Goal: Task Accomplishment & Management: Use online tool/utility

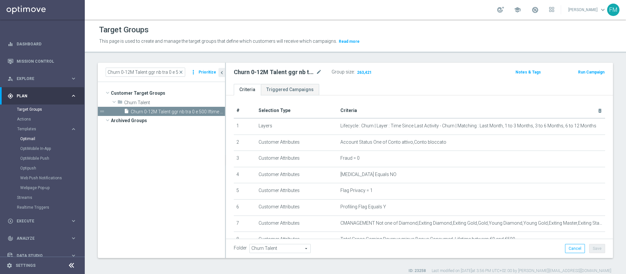
drag, startPoint x: 30, startPoint y: 141, endPoint x: 28, endPoint y: 138, distance: 3.6
click at [28, 138] on div "Optimail" at bounding box center [52, 139] width 64 height 10
click at [28, 138] on link "Optimail" at bounding box center [44, 138] width 48 height 5
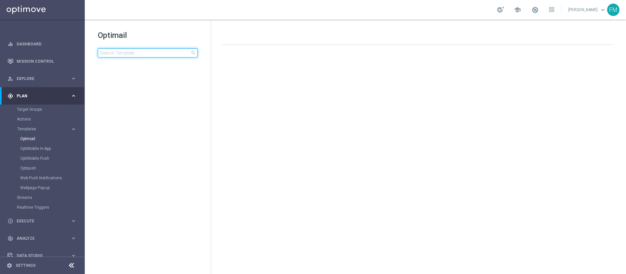
click at [144, 49] on input at bounding box center [148, 52] width 100 height 9
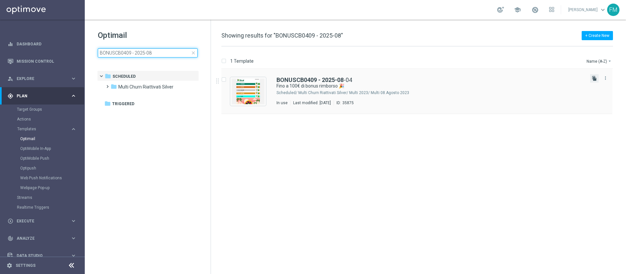
type input "BONUSCB0409 - 2025-08"
click at [594, 76] on icon "file_copy" at bounding box center [594, 78] width 5 height 5
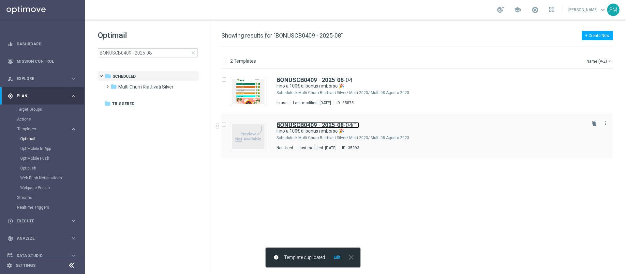
click at [359, 126] on link "BONUSCB0409 - [DATE](1)" at bounding box center [317, 125] width 83 height 6
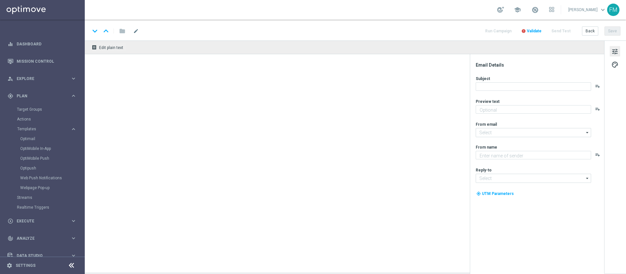
type textarea "Curioso di saperne di più?"
type input "[EMAIL_ADDRESS][DOMAIN_NAME]"
type textarea "Sisal"
type input "[EMAIL_ADDRESS][DOMAIN_NAME]"
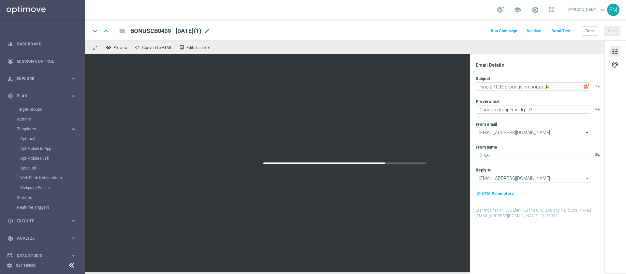
click at [210, 29] on span "mode_edit" at bounding box center [207, 31] width 6 height 6
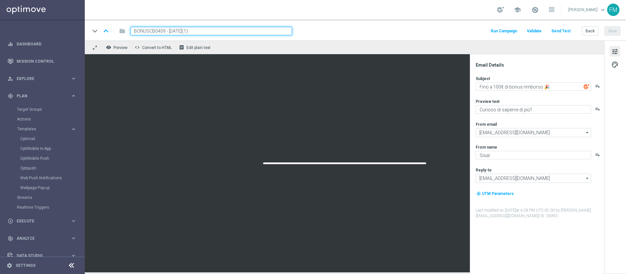
click at [166, 32] on input "BONUSCB0409 - [DATE](1)" at bounding box center [211, 31] width 162 height 8
drag, startPoint x: 165, startPoint y: 31, endPoint x: 122, endPoint y: 29, distance: 42.7
click at [122, 29] on div "keyboard_arrow_down keyboard_arrow_up folder BONUSCB0409 - [DATE](1)" at bounding box center [191, 31] width 202 height 8
paste input "CBGIOCHI0809"
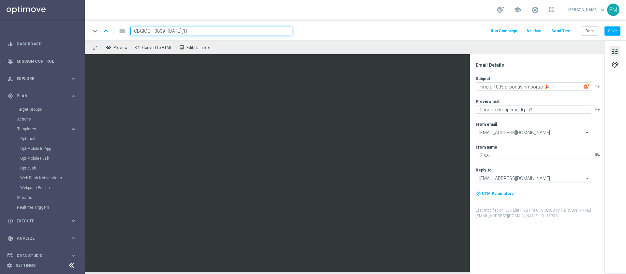
click at [206, 34] on input "CBGIOCHI0809 - [DATE](1)" at bounding box center [211, 31] width 162 height 8
type input "CBGIOCHI0809 - [DATE]"
drag, startPoint x: 201, startPoint y: 28, endPoint x: 127, endPoint y: 31, distance: 74.4
click at [127, 31] on div "CBGIOCHI0809 - [DATE]" at bounding box center [208, 31] width 167 height 8
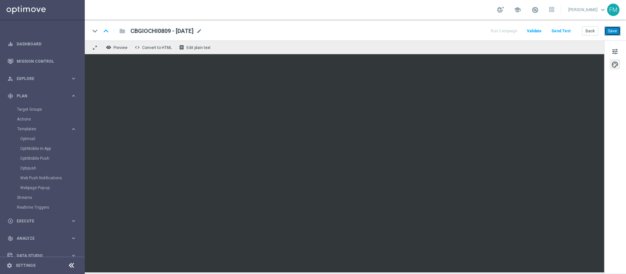
click at [610, 30] on button "Save" at bounding box center [612, 30] width 16 height 9
click at [612, 49] on span "tune" at bounding box center [614, 51] width 7 height 8
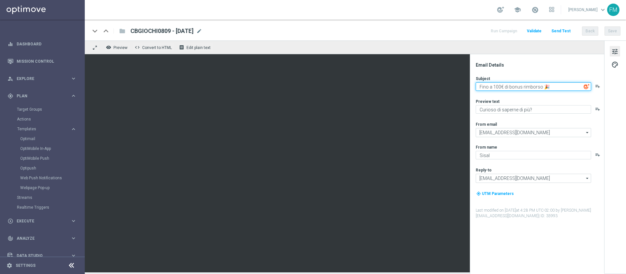
click at [500, 88] on textarea "Fino a 100€ di bonus rimborso 🎉" at bounding box center [533, 86] width 115 height 8
click at [498, 86] on textarea "Fino a 100€ di bonus rimborso 🎉" at bounding box center [533, 86] width 115 height 8
type textarea "Fino a 150€ di bonus rimborso 🎉"
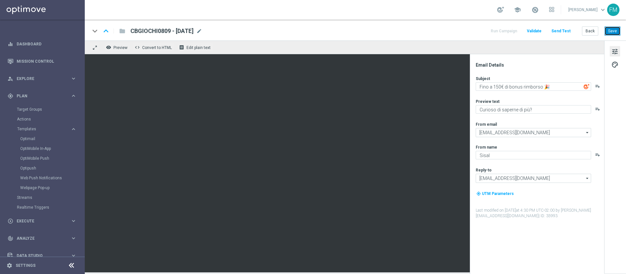
click at [614, 33] on button "Save" at bounding box center [612, 30] width 16 height 9
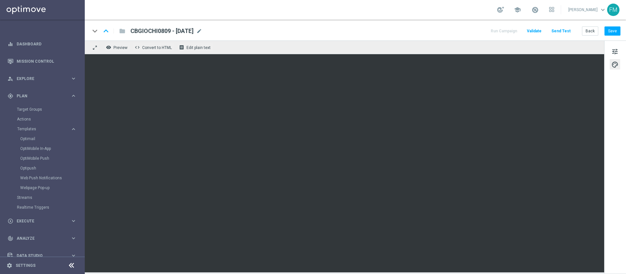
click at [531, 7] on link at bounding box center [535, 10] width 8 height 10
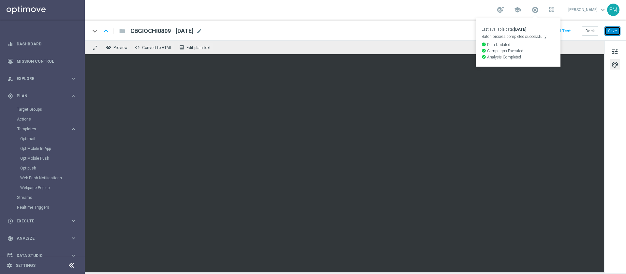
click at [615, 27] on button "Save" at bounding box center [612, 30] width 16 height 9
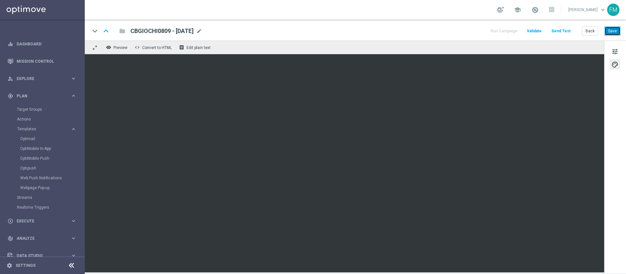
click at [617, 34] on button "Save" at bounding box center [612, 30] width 16 height 9
click at [608, 30] on button "Save" at bounding box center [612, 30] width 16 height 9
click at [616, 28] on button "Save" at bounding box center [612, 30] width 16 height 9
click at [55, 80] on span "Explore" at bounding box center [44, 79] width 54 height 4
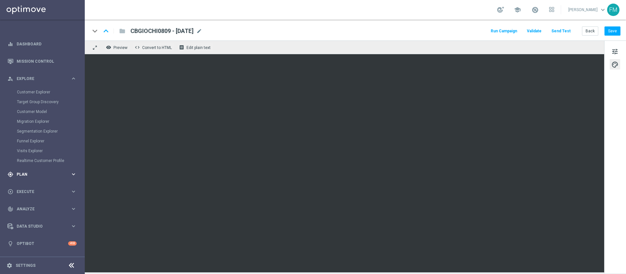
click at [22, 173] on span "Plan" at bounding box center [44, 174] width 54 height 4
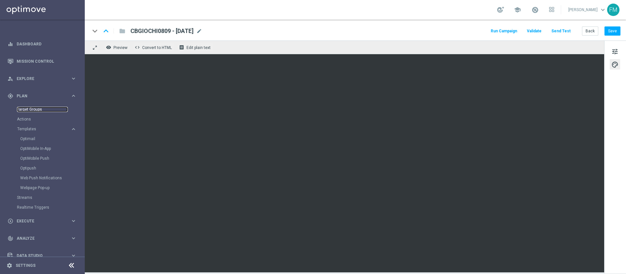
click at [24, 110] on link "Target Groups" at bounding box center [42, 109] width 51 height 5
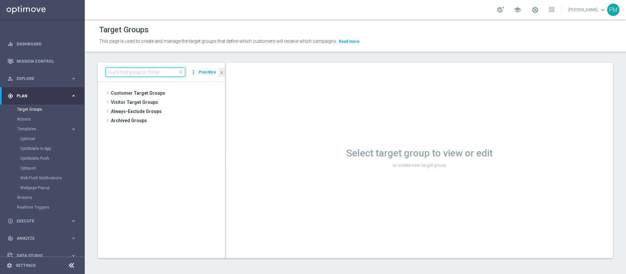
click at [166, 74] on input at bounding box center [146, 71] width 80 height 9
paste input "Multi Master Low 1st Sport [PERSON_NAME]"
type input "Multi Master Low 1st Sport [PERSON_NAME]"
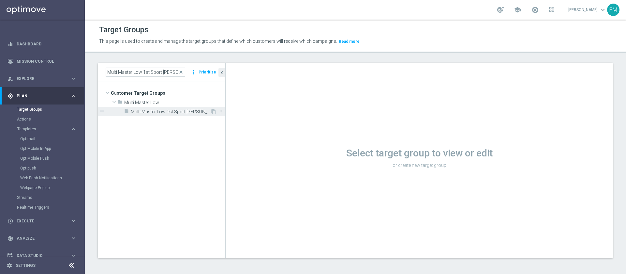
scroll to position [0, 0]
click at [168, 115] on div "insert_drive_file Multi Master Low 1st Sport [PERSON_NAME]" at bounding box center [167, 111] width 86 height 9
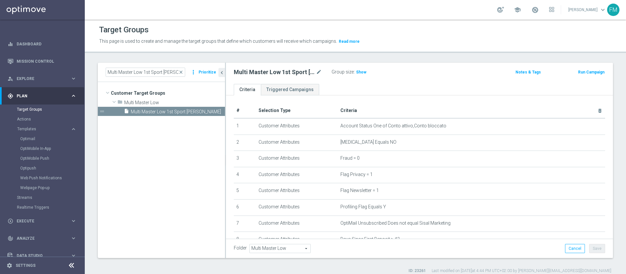
click at [46, 134] on div "Optimail" at bounding box center [52, 139] width 64 height 10
click at [30, 140] on link "Optimail" at bounding box center [44, 138] width 48 height 5
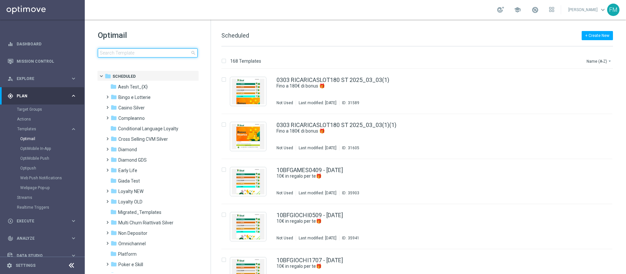
click at [124, 55] on input at bounding box center [148, 52] width 100 height 9
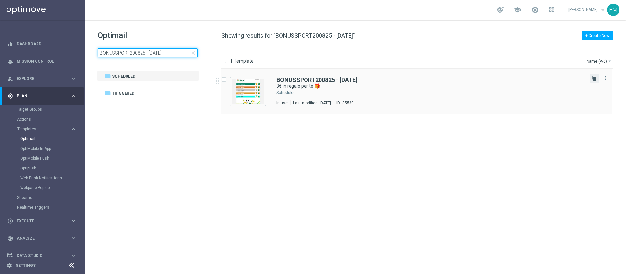
type input "BONUSSPORT200825 - [DATE]"
click at [597, 78] on button "file_copy" at bounding box center [594, 78] width 8 height 8
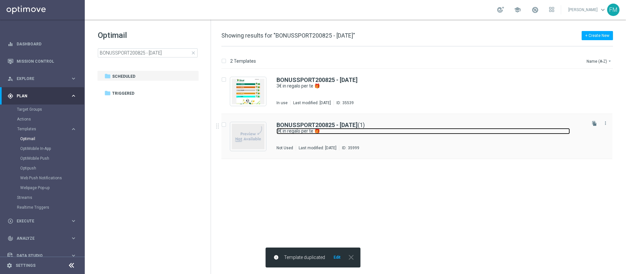
click at [323, 129] on link "3€ in regalo per te 🎁" at bounding box center [422, 131] width 293 height 6
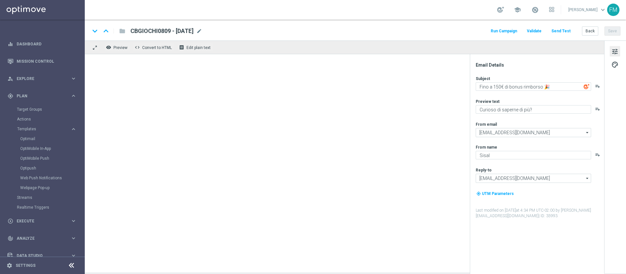
type textarea "3€ in regalo per te 🎁"
type textarea "da usare sulle Scommesse Sportive! ⚽"
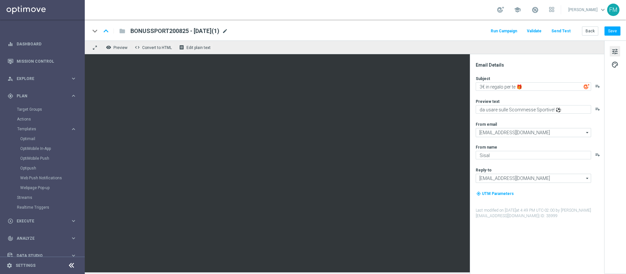
click at [228, 30] on span "mode_edit" at bounding box center [225, 31] width 6 height 6
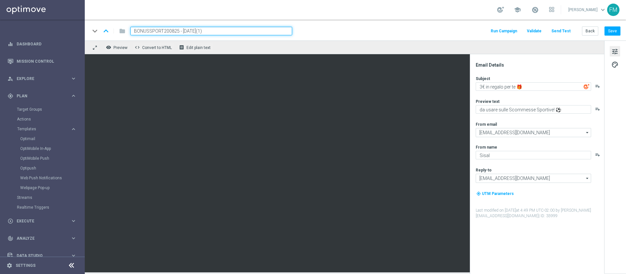
drag, startPoint x: 178, startPoint y: 31, endPoint x: 117, endPoint y: 33, distance: 60.4
click at [117, 33] on div "keyboard_arrow_down keyboard_arrow_up folder BONUSSPORT200825 - [DATE](1)" at bounding box center [191, 31] width 202 height 8
paste input "4BFSPORT0809"
click at [203, 32] on input "4BFSPORT0809 - [DATE](1)" at bounding box center [211, 31] width 162 height 8
type input "4BFSPORT0809 - [DATE]"
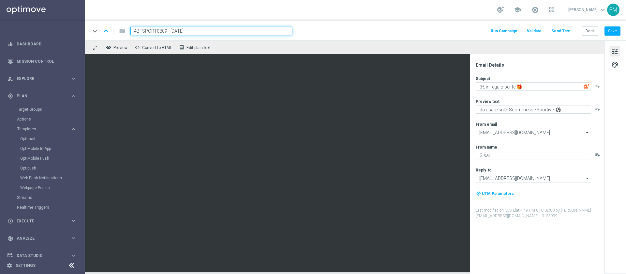
drag, startPoint x: 219, startPoint y: 33, endPoint x: 120, endPoint y: 29, distance: 98.8
click at [120, 29] on div "keyboard_arrow_down keyboard_arrow_up folder 4BFSPORT0809 - [DATE]" at bounding box center [191, 31] width 202 height 8
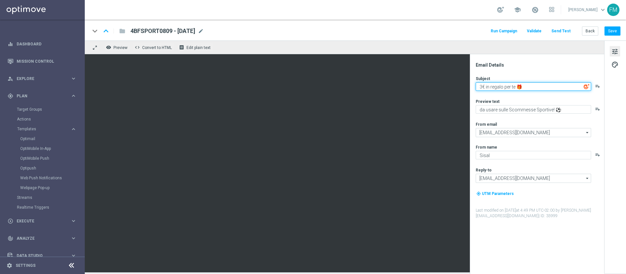
click at [481, 84] on textarea "3€ in regalo per te 🎁" at bounding box center [533, 86] width 115 height 8
type textarea "4€ in regalo per te 🎁"
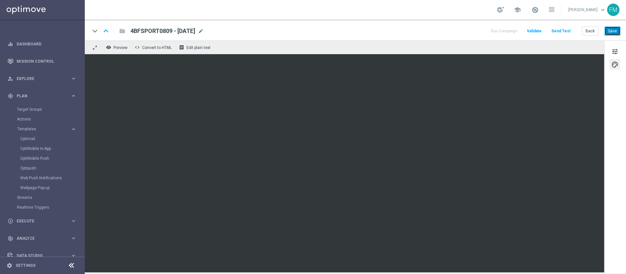
click at [617, 31] on button "Save" at bounding box center [612, 30] width 16 height 9
click at [618, 31] on button "Save" at bounding box center [612, 30] width 16 height 9
click at [610, 27] on button "Save" at bounding box center [612, 30] width 16 height 9
click at [587, 35] on button "Back" at bounding box center [590, 30] width 16 height 9
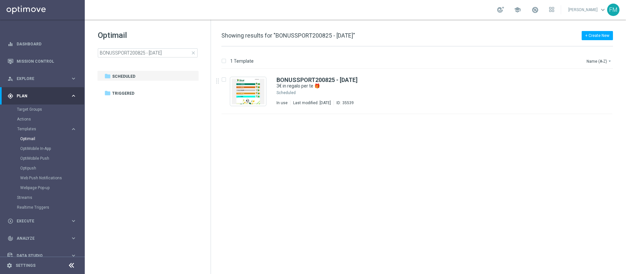
click at [192, 52] on span "close" at bounding box center [193, 52] width 5 height 5
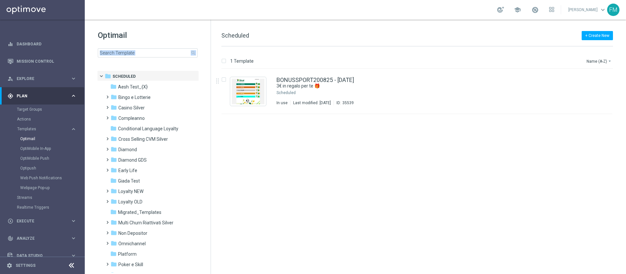
drag, startPoint x: 168, startPoint y: 58, endPoint x: 157, endPoint y: 49, distance: 13.9
click at [157, 49] on div "Optimail search folder 1 Folder folder Scheduled more_vert folder Aesh Test_{X}…" at bounding box center [148, 60] width 126 height 81
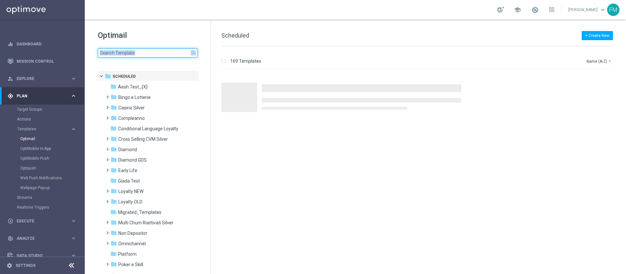
click at [157, 49] on input at bounding box center [148, 52] width 100 height 9
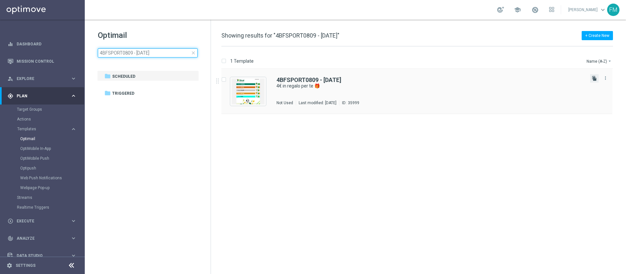
type input "4BFSPORT0809 - [DATE]"
click at [594, 79] on icon "file_copy" at bounding box center [594, 78] width 5 height 5
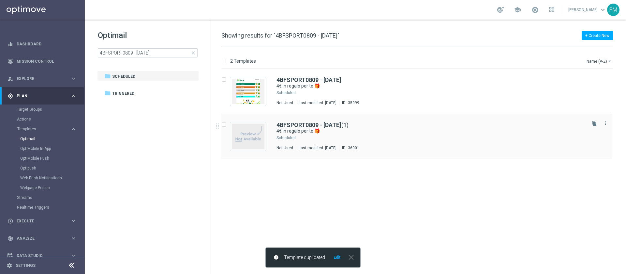
click at [410, 134] on div "4BFSPORT0809 - [DATE] (1) 4€ in regalo per te 🎁 Scheduled Not Used Last modifie…" at bounding box center [430, 136] width 308 height 28
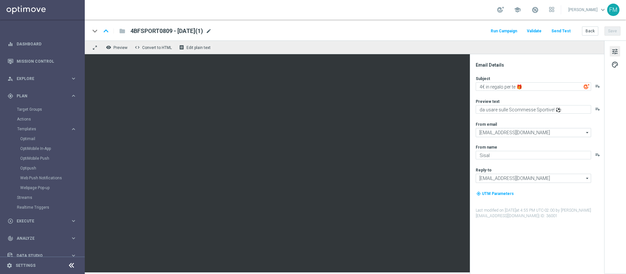
click at [212, 32] on span "mode_edit" at bounding box center [209, 31] width 6 height 6
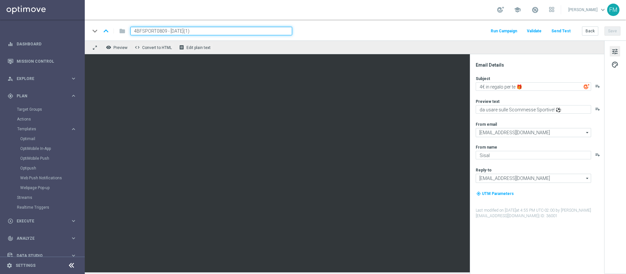
drag, startPoint x: 167, startPoint y: 32, endPoint x: 130, endPoint y: 32, distance: 36.8
click at [130, 32] on div "4BFSPORT0809 - [DATE](1)" at bounding box center [208, 31] width 167 height 8
paste input "2BFSPORT0809"
click at [201, 28] on input "2BFSPORT0809 - [DATE](1)" at bounding box center [211, 31] width 162 height 8
type input "2BFSPORT0809 - [DATE]"
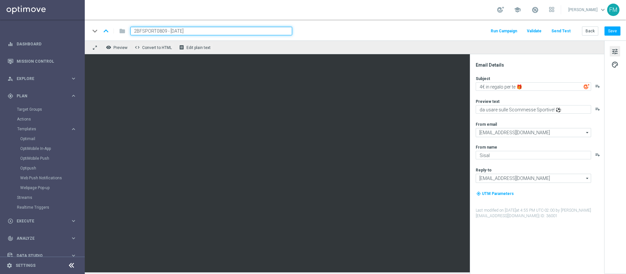
drag, startPoint x: 209, startPoint y: 30, endPoint x: 125, endPoint y: 30, distance: 84.4
click at [125, 30] on div "keyboard_arrow_down keyboard_arrow_up folder 2BFSPORT0809 - [DATE]" at bounding box center [191, 31] width 202 height 8
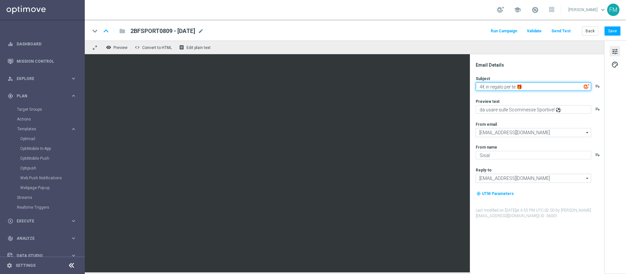
click at [483, 86] on textarea "4€ in regalo per te 🎁" at bounding box center [533, 86] width 115 height 8
type textarea "2€ in regalo per te 🎁"
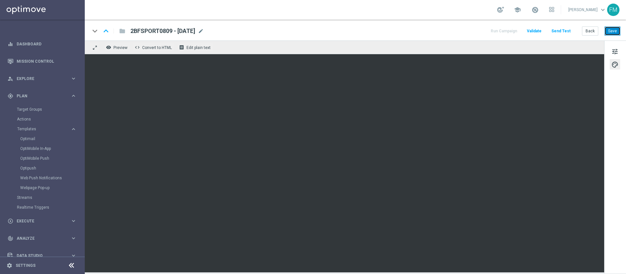
click at [612, 32] on button "Save" at bounding box center [612, 30] width 16 height 9
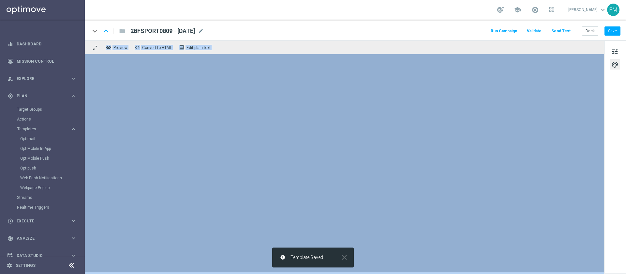
drag, startPoint x: 617, startPoint y: 43, endPoint x: 615, endPoint y: 36, distance: 7.2
click at [615, 36] on div "keyboard_arrow_down keyboard_arrow_up folder 2BFSPORT0809 - [DATE] 2BFSPORT0809…" at bounding box center [355, 146] width 541 height 252
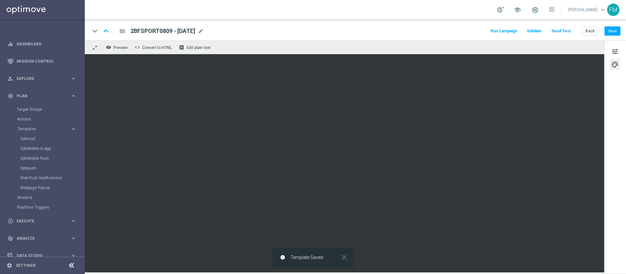
click at [615, 36] on div "keyboard_arrow_down keyboard_arrow_up folder 2BFSPORT0809 - [DATE] 2BFSPORT0809…" at bounding box center [355, 30] width 541 height 21
click at [612, 34] on button "Save" at bounding box center [612, 30] width 16 height 9
click at [614, 35] on button "Save" at bounding box center [612, 30] width 16 height 9
click at [591, 28] on button "Back" at bounding box center [590, 30] width 16 height 9
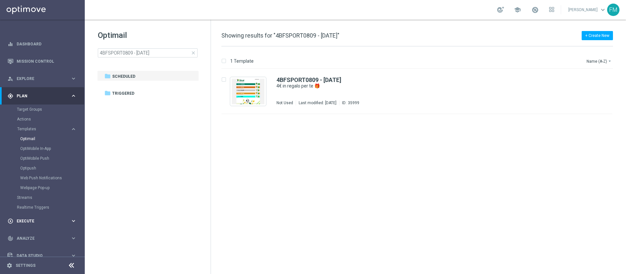
click at [30, 219] on span "Execute" at bounding box center [44, 221] width 54 height 4
click at [20, 126] on link "Campaign Builder" at bounding box center [42, 126] width 51 height 5
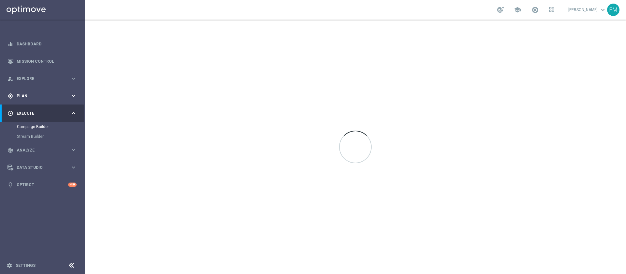
click at [37, 98] on div "gps_fixed Plan" at bounding box center [38, 96] width 63 height 6
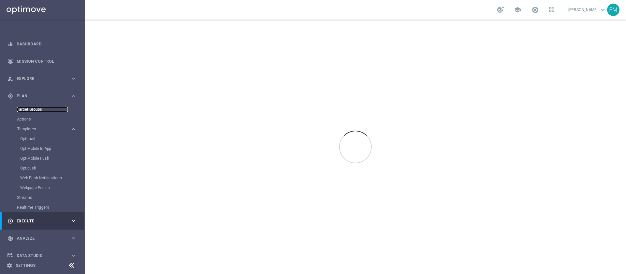
click at [38, 108] on link "Target Groups" at bounding box center [42, 109] width 51 height 5
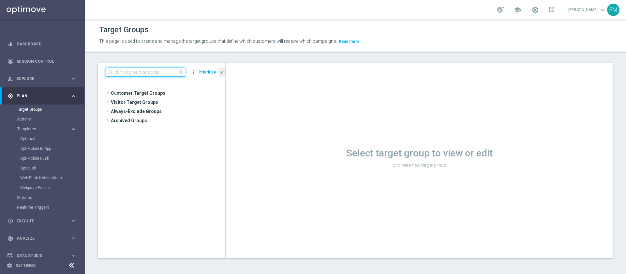
click at [160, 72] on input at bounding box center [146, 71] width 80 height 9
paste input "Churn 0-12M Talent ggr nb > 500 1st Sport lftime"
type input "Churn 0-12M Talent ggr nb > 500 1st Sport lftime"
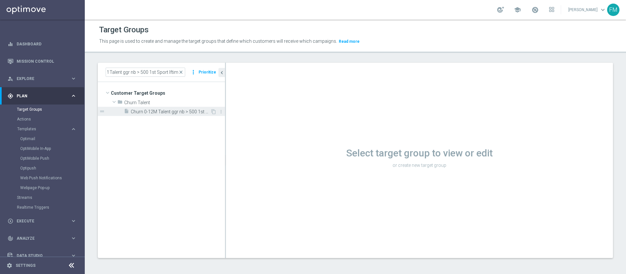
scroll to position [0, 0]
click at [163, 110] on span "Churn 0-12M Talent ggr nb > 500 1st Sport lftime" at bounding box center [171, 112] width 80 height 6
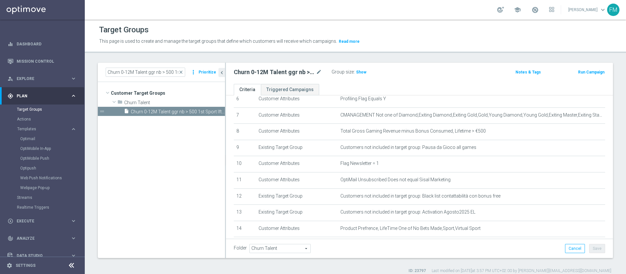
scroll to position [99, 0]
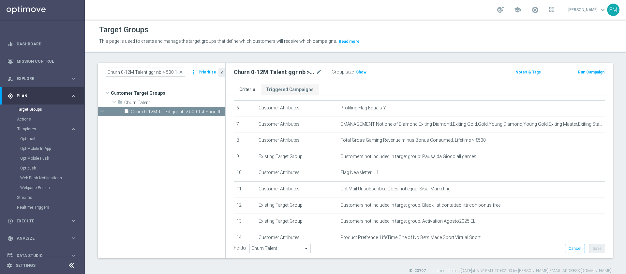
click at [580, 73] on button "Run Campaign" at bounding box center [591, 71] width 28 height 7
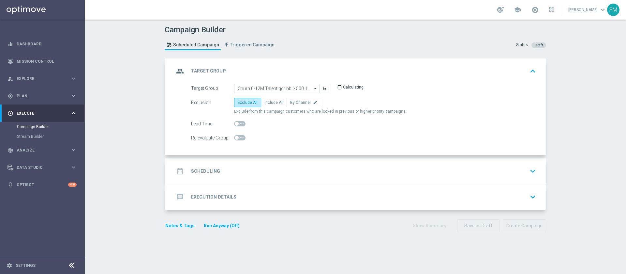
click at [378, 160] on div "date_range Scheduling keyboard_arrow_down" at bounding box center [356, 170] width 380 height 25
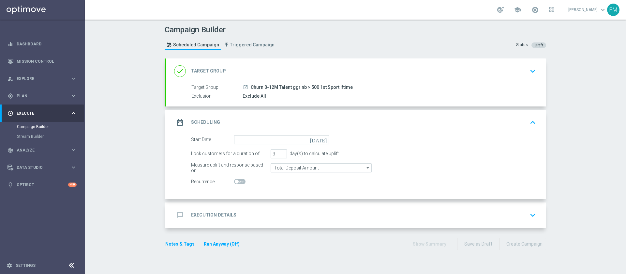
click at [322, 138] on icon "[DATE]" at bounding box center [319, 138] width 19 height 7
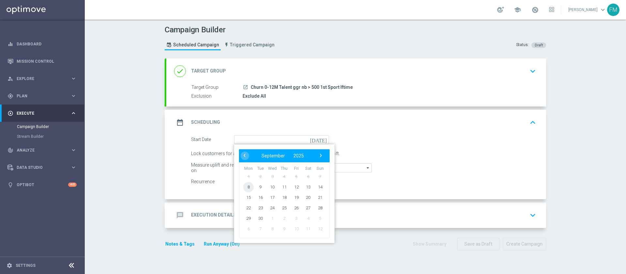
click at [244, 186] on span "8" at bounding box center [248, 186] width 10 height 10
type input "[DATE]"
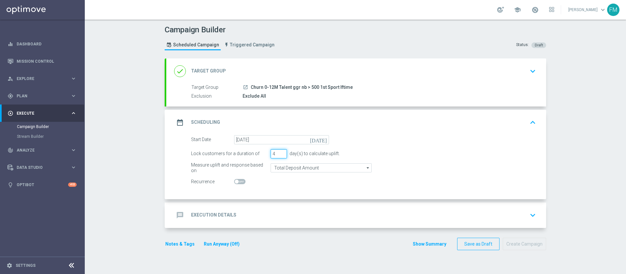
click at [280, 152] on input "4" at bounding box center [279, 153] width 16 height 9
click at [280, 152] on input "5" at bounding box center [279, 153] width 16 height 9
click at [280, 152] on input "6" at bounding box center [279, 153] width 16 height 9
type input "7"
click at [280, 152] on input "7" at bounding box center [279, 153] width 16 height 9
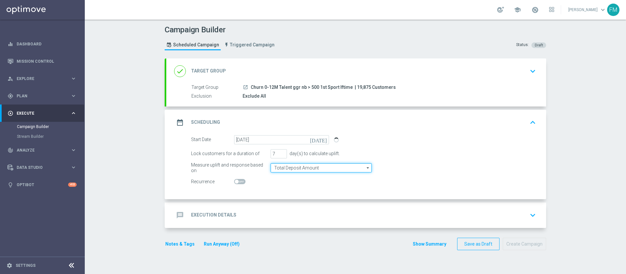
click at [328, 167] on input "Total Deposit Amount" at bounding box center [321, 167] width 101 height 9
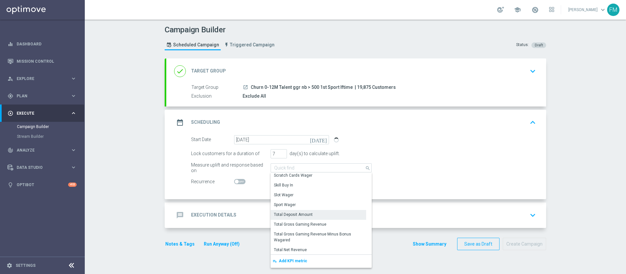
scroll to position [109, 0]
click at [317, 206] on div "Sport Wager" at bounding box center [319, 206] width 96 height 10
type input "Sport Wager"
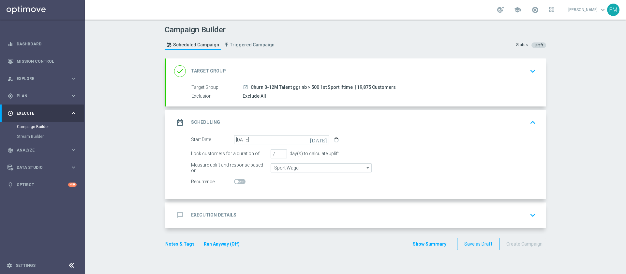
click at [410, 203] on div "message Execution Details keyboard_arrow_down" at bounding box center [356, 214] width 380 height 25
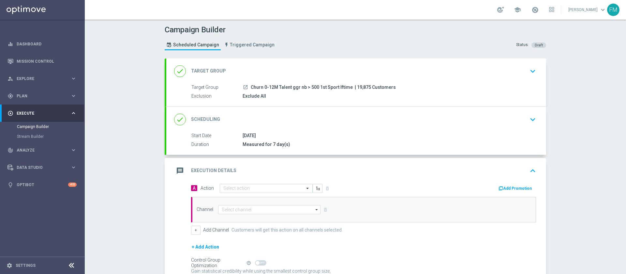
scroll to position [64, 0]
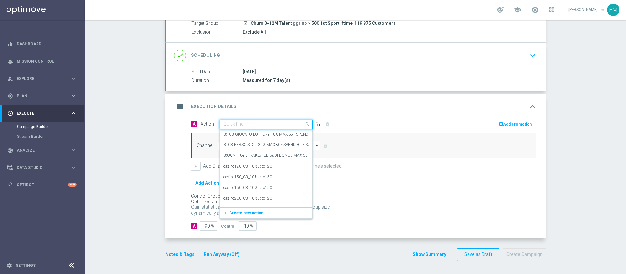
click at [276, 122] on input "text" at bounding box center [259, 125] width 73 height 6
paste input "BF 4€ SPORT"
type input "BF 4€ SPORT"
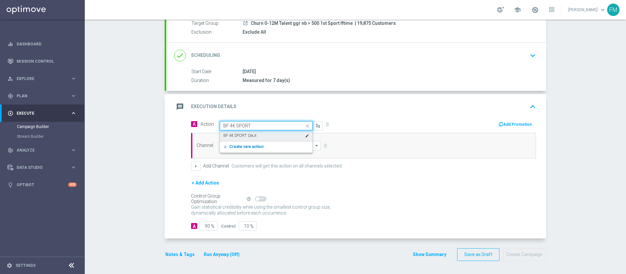
click at [259, 147] on button "add_new Create new action" at bounding box center [265, 146] width 90 height 7
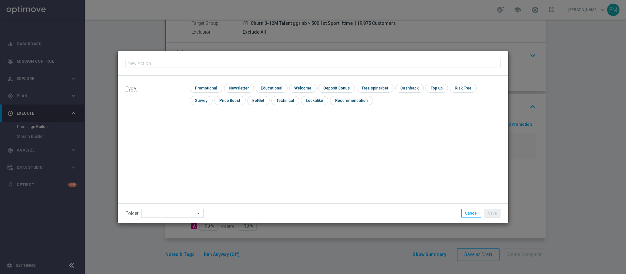
type input "BF 4€ SPORT"
click at [211, 88] on input "checkbox" at bounding box center [205, 87] width 31 height 9
checkbox input "true"
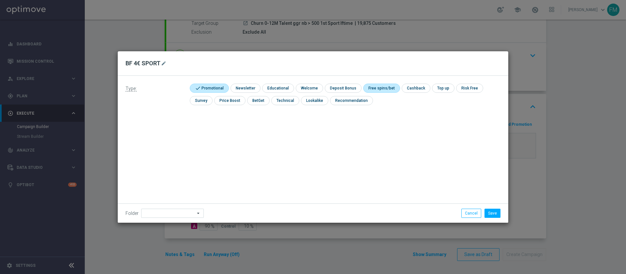
click at [384, 85] on input "checkbox" at bounding box center [380, 87] width 35 height 9
checkbox input "true"
click at [490, 213] on button "Save" at bounding box center [492, 212] width 16 height 9
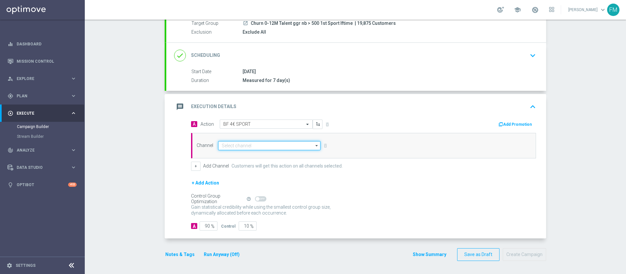
click at [260, 143] on input at bounding box center [269, 145] width 102 height 9
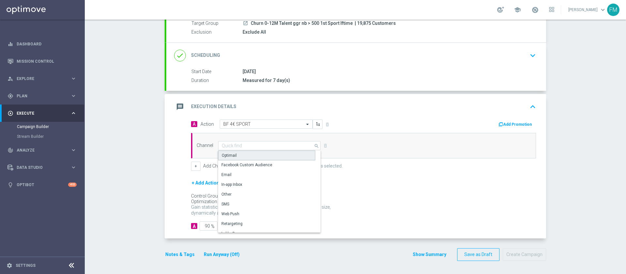
click at [259, 156] on div "Optimail" at bounding box center [266, 155] width 97 height 10
type input "Optimail"
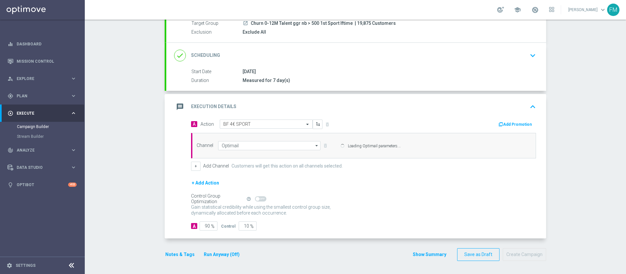
click at [518, 119] on div "Add Promotion" at bounding box center [451, 123] width 177 height 8
click at [516, 124] on button "Add Promotion" at bounding box center [516, 124] width 36 height 7
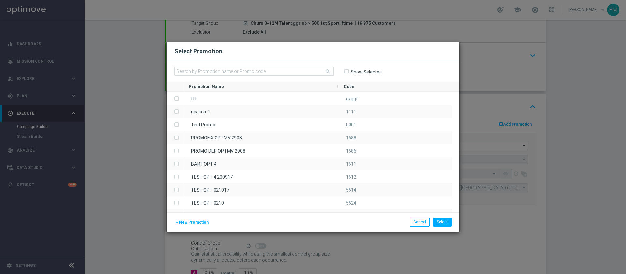
type input "Sisal Marketing"
drag, startPoint x: 274, startPoint y: 65, endPoint x: 276, endPoint y: 68, distance: 3.8
click at [276, 68] on div "search Show Selected" at bounding box center [313, 70] width 293 height 21
click at [276, 68] on input "text" at bounding box center [253, 71] width 159 height 9
paste input "233808"
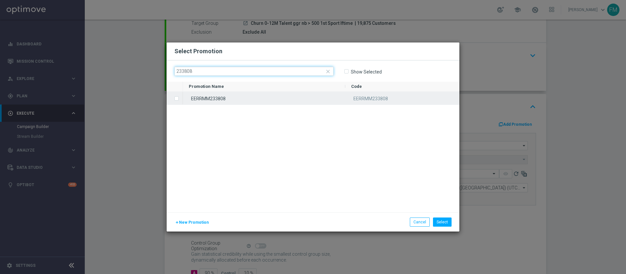
type input "233808"
click at [269, 98] on div "EERRMM233808" at bounding box center [264, 98] width 162 height 13
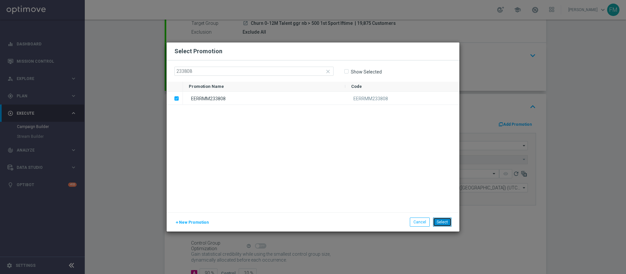
click at [445, 222] on button "Select" at bounding box center [442, 221] width 19 height 9
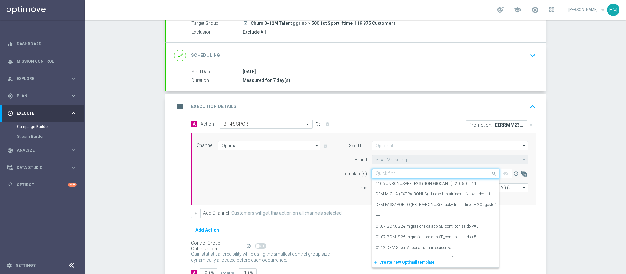
click at [385, 177] on div "Quick find" at bounding box center [435, 173] width 127 height 9
paste input "4BFSPORT0809 - [DATE]"
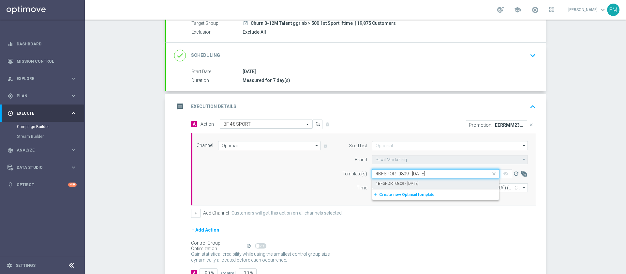
click at [388, 183] on label "4BFSPORT0809 - [DATE]" at bounding box center [397, 184] width 43 height 6
type input "4BFSPORT0809 - [DATE]"
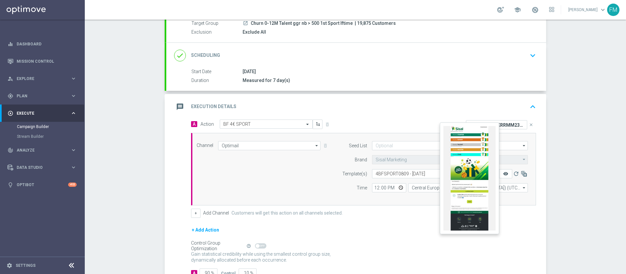
click at [503, 176] on icon "remove_red_eye" at bounding box center [505, 173] width 5 height 5
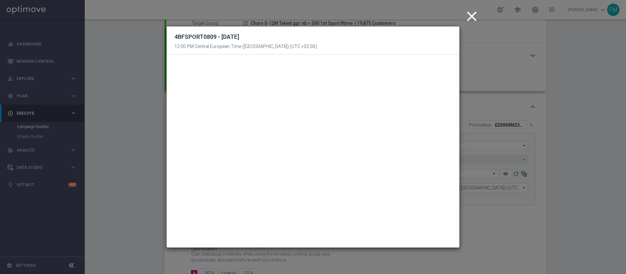
click at [579, 22] on modal-container "close 4BFSPORT0809 - [DATE] 12:00 PM Central European Time ([GEOGRAPHIC_DATA]) …" at bounding box center [313, 137] width 626 height 274
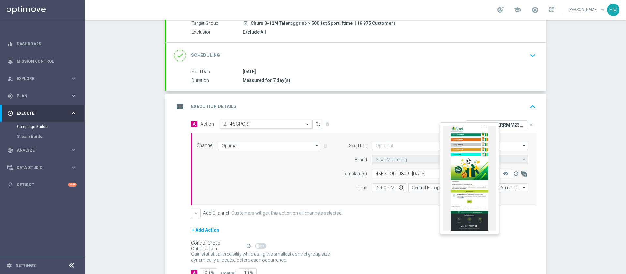
click at [503, 170] on button "remove_red_eye" at bounding box center [505, 173] width 13 height 9
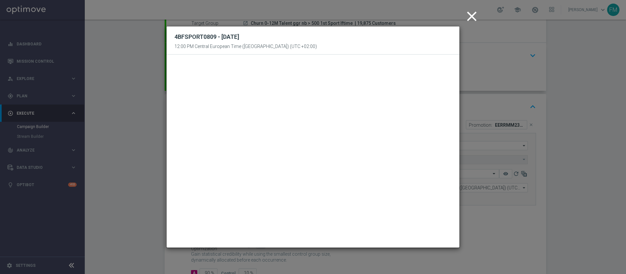
click at [466, 19] on icon "close" at bounding box center [472, 16] width 16 height 16
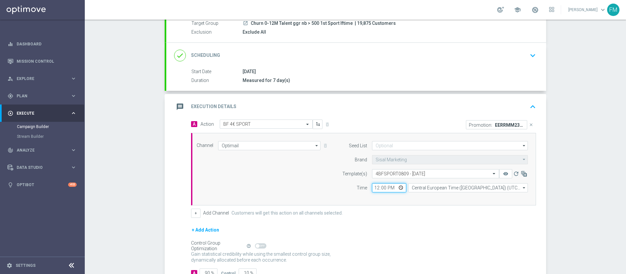
click at [374, 189] on input "12:00" at bounding box center [389, 187] width 34 height 9
click at [387, 222] on form "A Action Select action BF 4€ SPORT delete_forever Promotion: EERRMM233808 close…" at bounding box center [363, 198] width 345 height 158
click at [373, 186] on input "18:00" at bounding box center [389, 187] width 34 height 9
type input "18:30"
click at [397, 245] on div "Control Group Optimization Self Optimizing Campaign help_outline" at bounding box center [363, 245] width 345 height 7
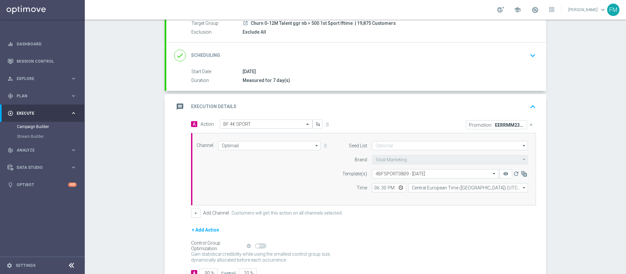
scroll to position [111, 0]
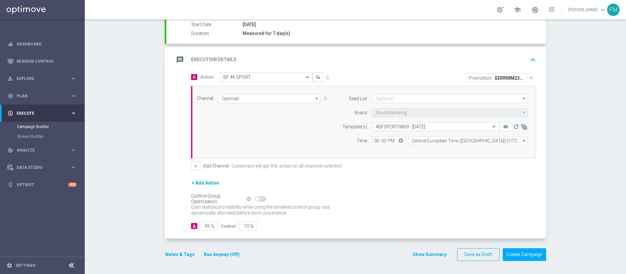
click at [178, 257] on button "Notes & Tags" at bounding box center [180, 254] width 31 height 8
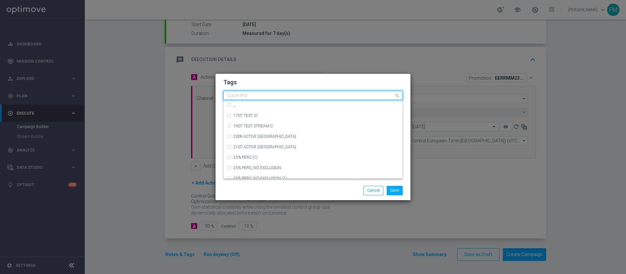
click at [249, 94] on input "text" at bounding box center [310, 96] width 167 height 6
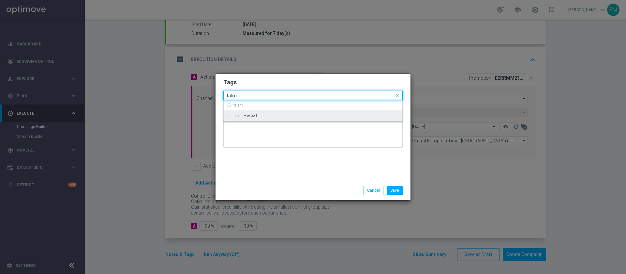
click at [258, 118] on div "talent + expert" at bounding box center [313, 115] width 172 height 10
type input "talent"
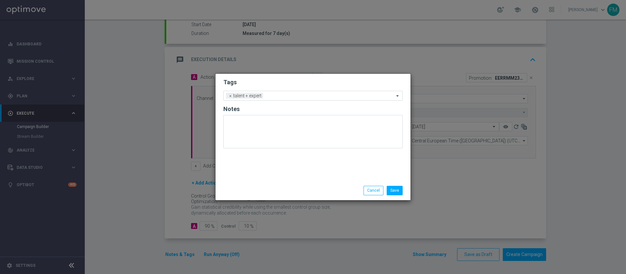
click at [296, 83] on h2 "Tags" at bounding box center [312, 82] width 179 height 8
click at [284, 95] on input "text" at bounding box center [330, 96] width 128 height 6
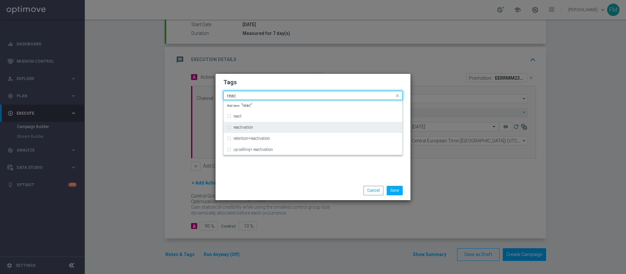
click at [272, 126] on div "reactivation" at bounding box center [316, 127] width 166 height 4
type input "reac"
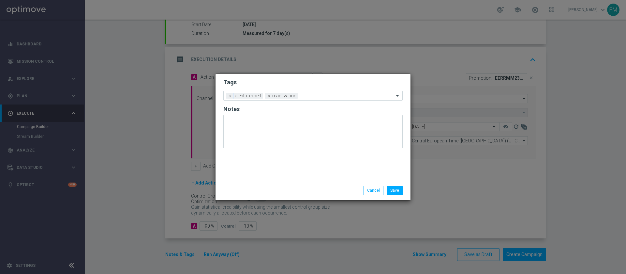
click at [291, 77] on form "Tags Add a new tag × talent + expert × reactivation Notes" at bounding box center [312, 115] width 179 height 76
click at [306, 97] on input "text" at bounding box center [348, 96] width 94 height 6
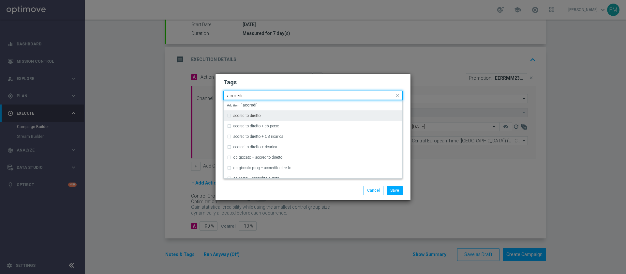
click at [297, 117] on div "accredito diretto" at bounding box center [313, 115] width 172 height 10
type input "accredi"
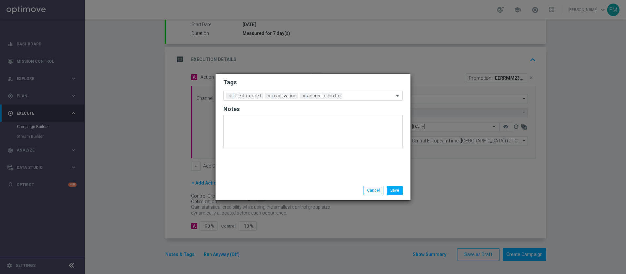
click at [323, 84] on h2 "Tags" at bounding box center [312, 82] width 179 height 8
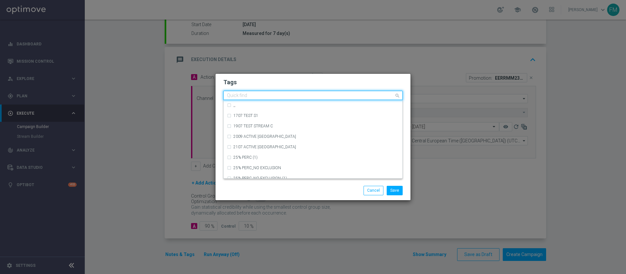
click at [351, 99] on div at bounding box center [310, 96] width 168 height 7
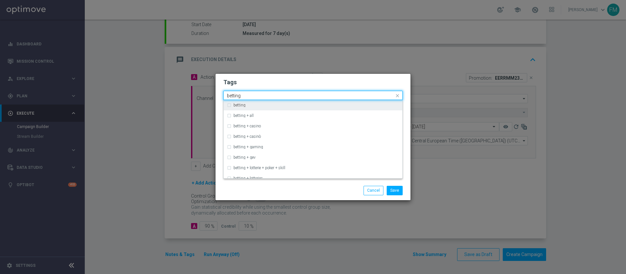
click at [348, 102] on div "betting" at bounding box center [313, 105] width 172 height 10
type input "betting"
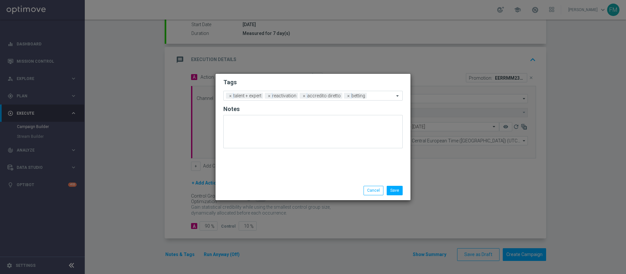
click at [357, 80] on h2 "Tags" at bounding box center [312, 82] width 179 height 8
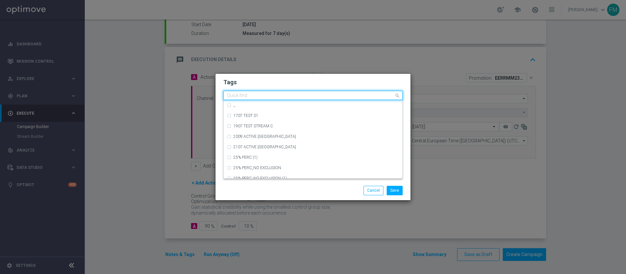
click at [364, 92] on div "Quick find × talent + expert × reactivation × accredito diretto × betting" at bounding box center [309, 95] width 170 height 8
click at [269, 146] on div "bonus free" at bounding box center [316, 147] width 166 height 4
type input "bonus free"
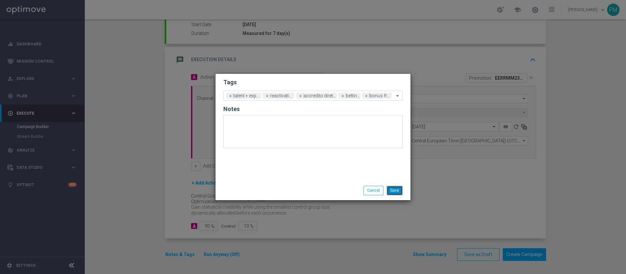
click at [395, 189] on button "Save" at bounding box center [395, 189] width 16 height 9
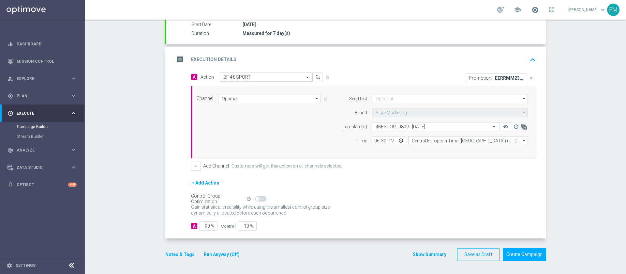
click at [531, 10] on span at bounding box center [534, 9] width 7 height 7
click at [568, 77] on div "Campaign Builder Scheduled Campaign Triggered Campaign Status: Draft done Targe…" at bounding box center [355, 147] width 541 height 254
click at [528, 258] on button "Create Campaign" at bounding box center [524, 254] width 43 height 13
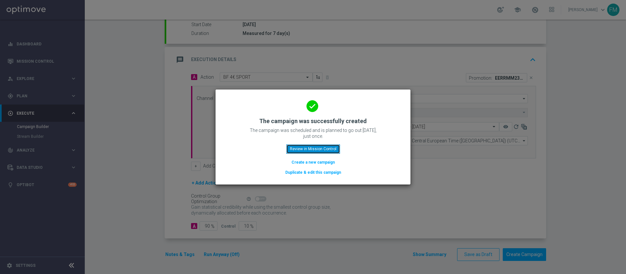
click at [307, 145] on button "Review in Mission Control" at bounding box center [313, 148] width 54 height 9
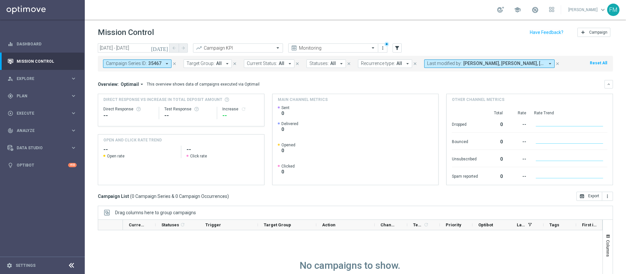
click at [536, 61] on span "[PERSON_NAME], [PERSON_NAME], [PERSON_NAME], [PERSON_NAME]" at bounding box center [503, 64] width 81 height 6
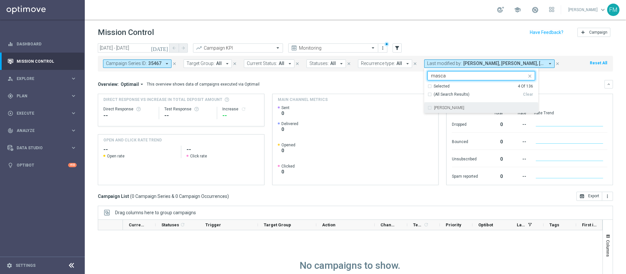
click at [486, 103] on div "[PERSON_NAME]" at bounding box center [481, 107] width 108 height 10
type input "masca"
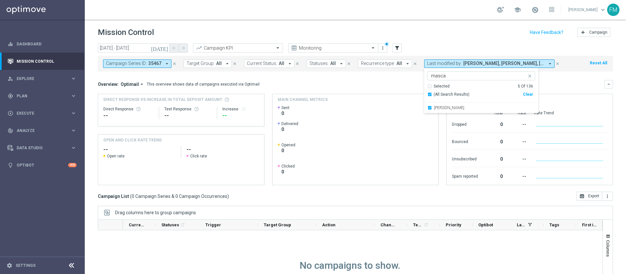
click at [481, 28] on div "Mission Control add Campaign" at bounding box center [355, 32] width 515 height 13
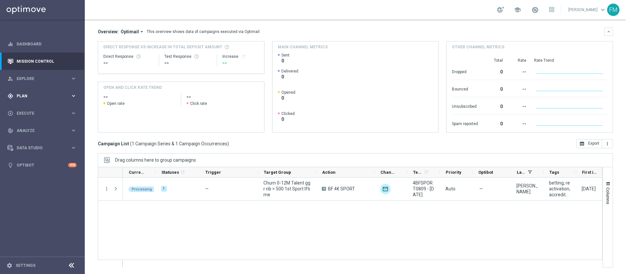
click at [40, 90] on div "gps_fixed Plan keyboard_arrow_right" at bounding box center [42, 95] width 84 height 17
click at [27, 111] on link "Target Groups" at bounding box center [42, 109] width 51 height 5
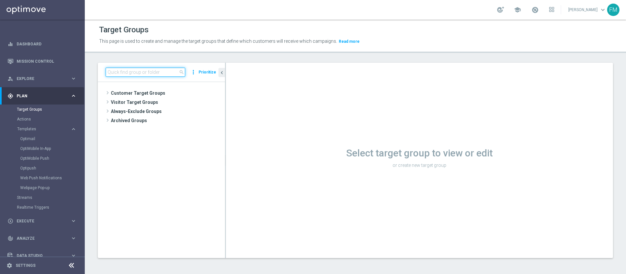
click at [157, 71] on input at bounding box center [146, 71] width 80 height 9
paste input "Giocanti Talent M-1 non Active mtd 1st Sport lm"
type input "Giocanti Talent M-1 non Active mtd 1st Sport lm"
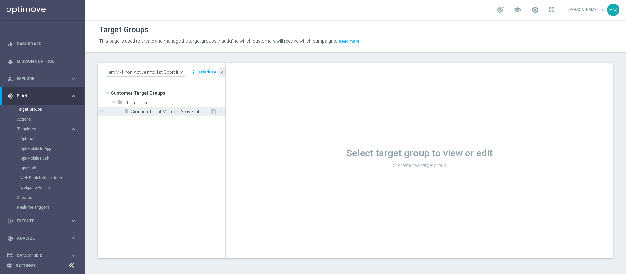
scroll to position [0, 0]
click at [169, 107] on div "insert_drive_file Giocanti Talent M-1 non Active mtd 1st Sport lm" at bounding box center [167, 111] width 86 height 9
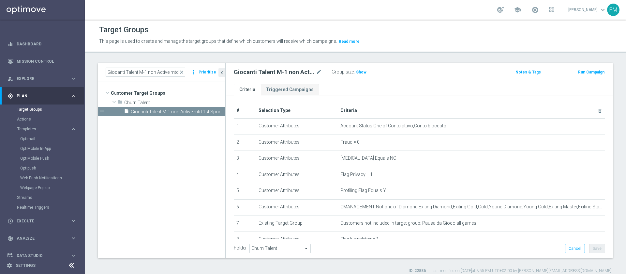
click at [579, 70] on button "Run Campaign" at bounding box center [591, 71] width 28 height 7
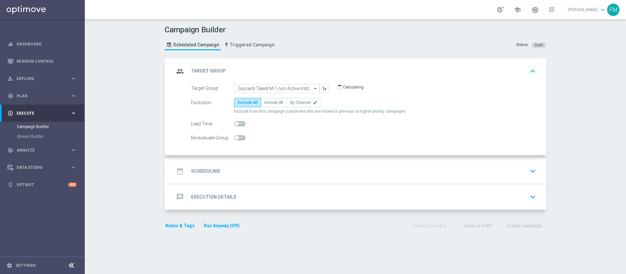
click at [358, 170] on div "date_range Scheduling keyboard_arrow_down" at bounding box center [356, 171] width 364 height 12
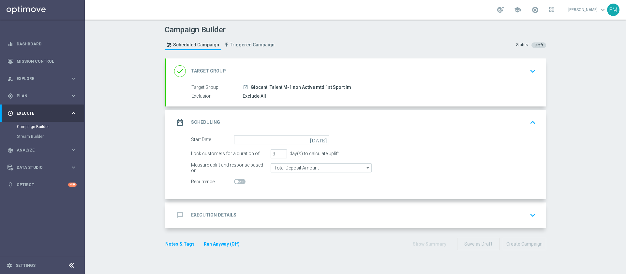
click at [319, 136] on icon "[DATE]" at bounding box center [319, 138] width 19 height 7
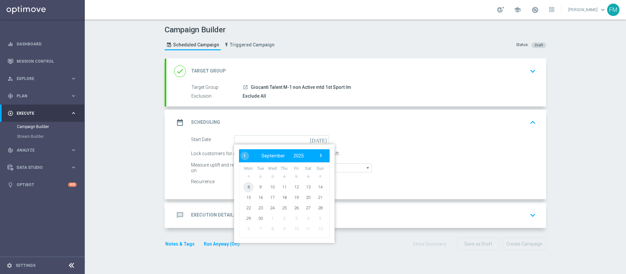
click at [243, 188] on span "8" at bounding box center [248, 186] width 10 height 10
type input "[DATE]"
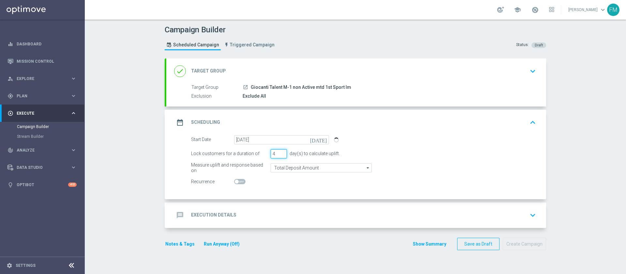
click at [280, 151] on input "4" at bounding box center [279, 153] width 16 height 9
click at [280, 151] on input "5" at bounding box center [279, 153] width 16 height 9
click at [280, 151] on input "6" at bounding box center [279, 153] width 16 height 9
type input "7"
click at [280, 151] on input "7" at bounding box center [279, 153] width 16 height 9
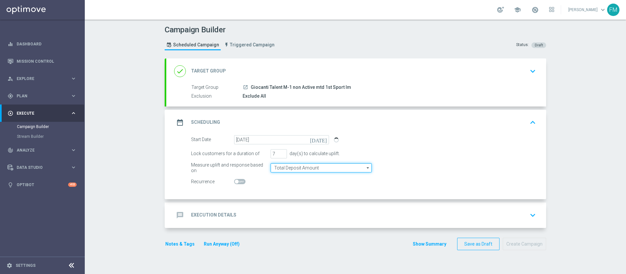
click at [330, 171] on input "Total Deposit Amount" at bounding box center [321, 167] width 101 height 9
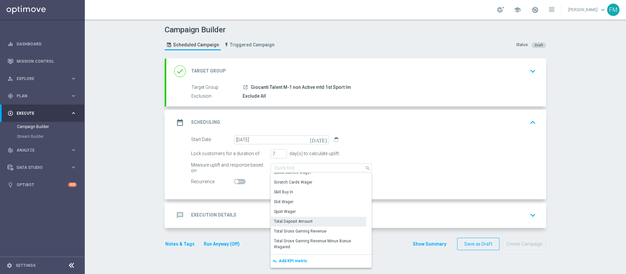
scroll to position [106, 0]
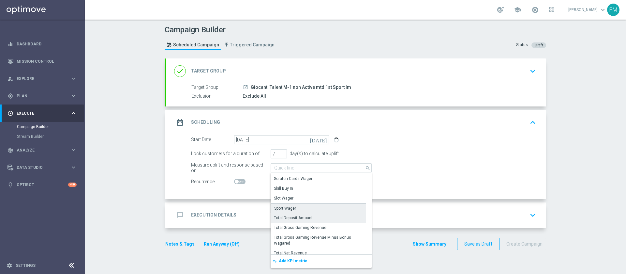
click at [318, 205] on div "Sport Wager" at bounding box center [319, 208] width 96 height 10
type input "Sport Wager"
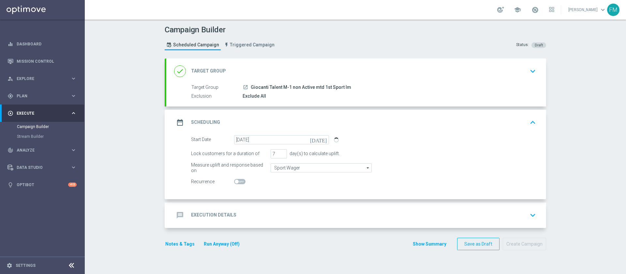
click at [335, 211] on div "message Execution Details keyboard_arrow_down" at bounding box center [356, 215] width 364 height 12
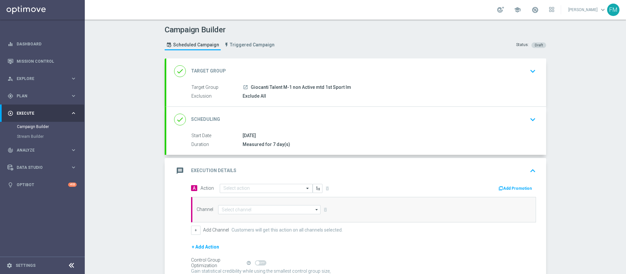
scroll to position [64, 0]
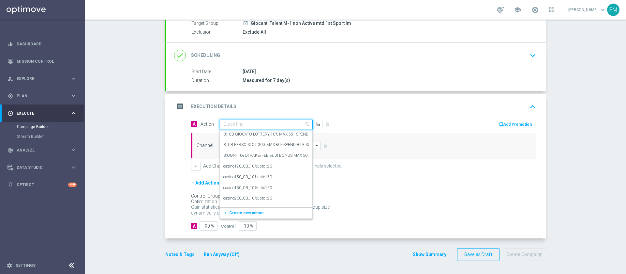
click at [258, 127] on div "Quick find" at bounding box center [266, 124] width 93 height 9
paste input "BF 2€ SPORT"
type input "BF 2€ SPORT"
click at [250, 163] on div "BF 2€ SPORT edit" at bounding box center [266, 167] width 86 height 11
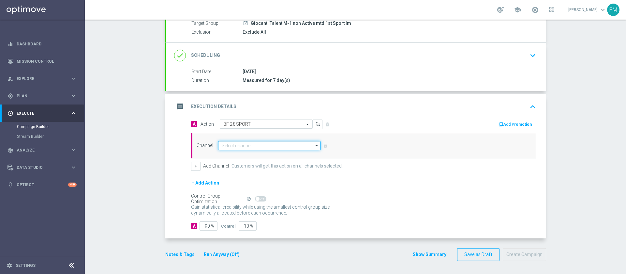
click at [244, 142] on input at bounding box center [269, 145] width 102 height 9
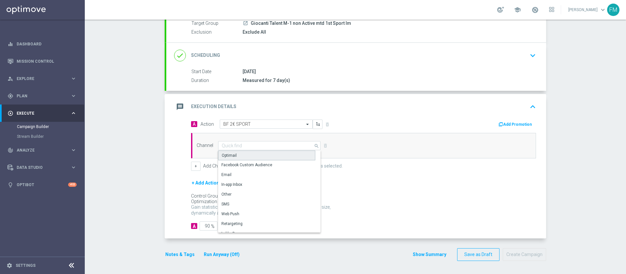
click at [244, 152] on div "Optimail" at bounding box center [266, 155] width 97 height 10
type input "Optimail"
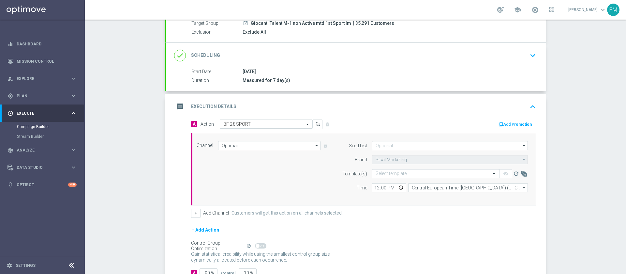
click at [510, 121] on button "Add Promotion" at bounding box center [516, 124] width 36 height 7
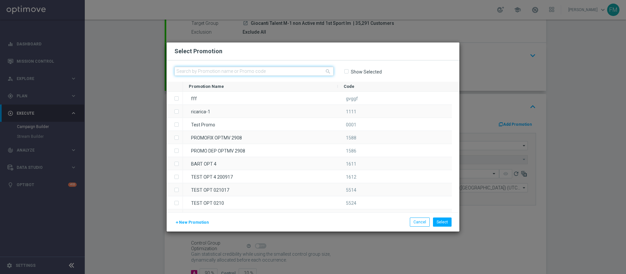
paste input "233811"
click at [300, 68] on input "text" at bounding box center [253, 71] width 159 height 9
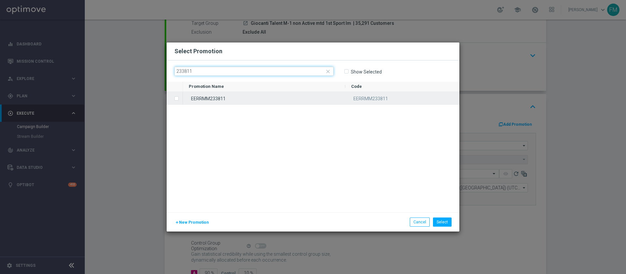
type input "233811"
click at [276, 99] on div "EERRMM233811" at bounding box center [264, 98] width 162 height 13
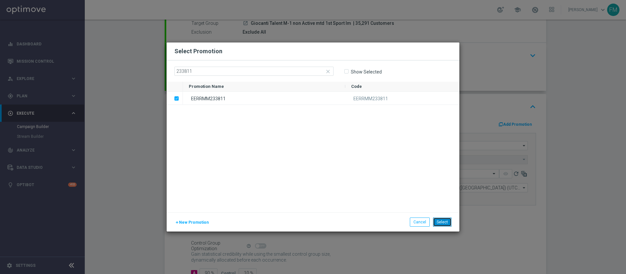
click at [449, 219] on button "Select" at bounding box center [442, 221] width 19 height 9
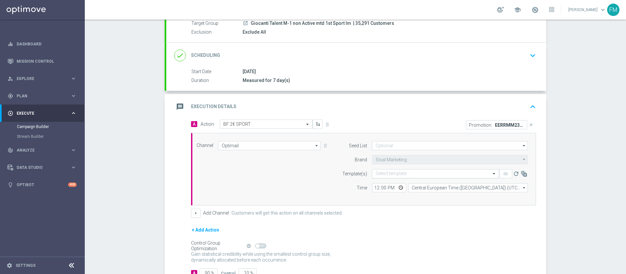
click at [412, 173] on input "text" at bounding box center [429, 174] width 107 height 6
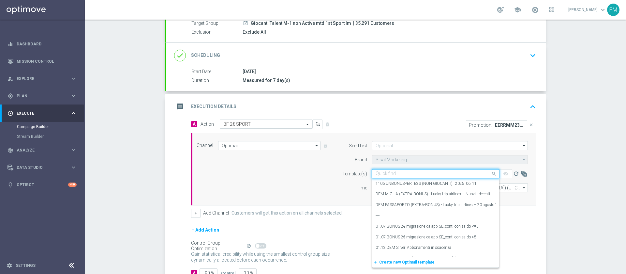
paste input "2BFSPORT0809 - [DATE]"
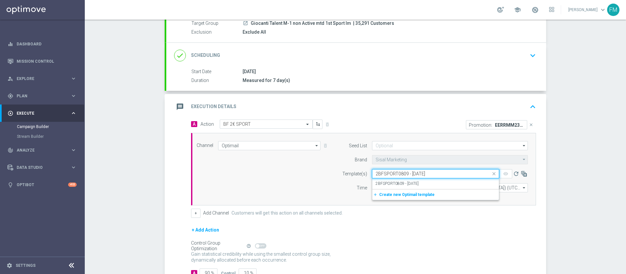
paste input "2BFSPORT0809 - [DATE]"
type input "2BFSPORT0809 - 2025-09-082BFSPORT0809 - 2025-0"
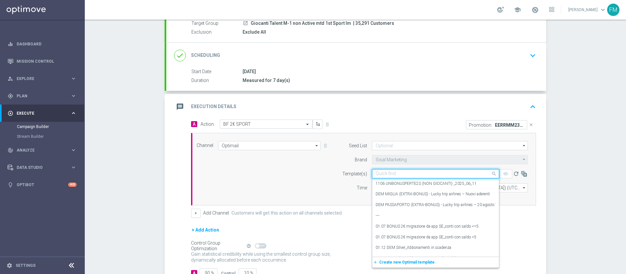
paste input "2BFSPORT0809 - [DATE]"
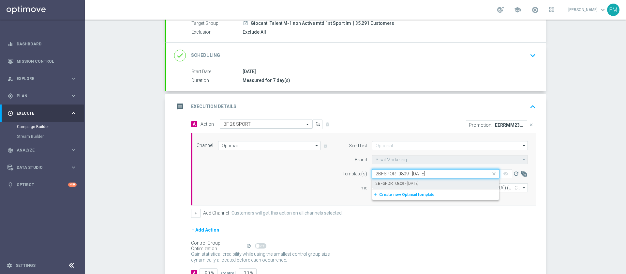
click at [419, 185] on label "2BFSPORT0809 - [DATE]" at bounding box center [397, 184] width 43 height 6
type input "2BFSPORT0809 - [DATE]"
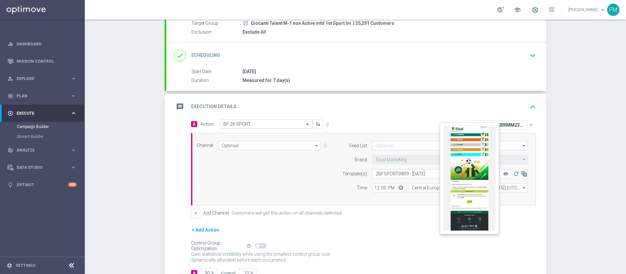
click at [499, 174] on button "remove_red_eye" at bounding box center [505, 173] width 13 height 9
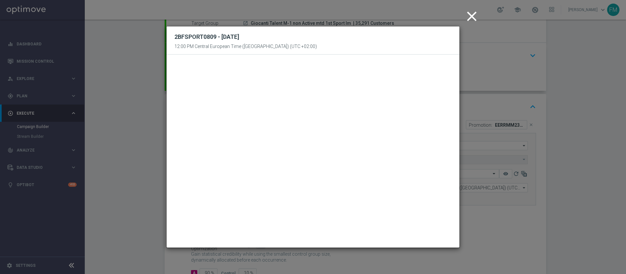
click at [472, 22] on icon "close" at bounding box center [472, 16] width 16 height 16
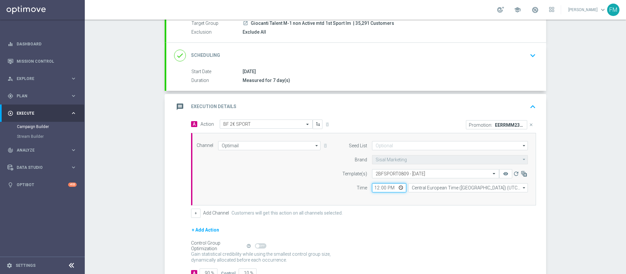
click at [372, 191] on input "12:00" at bounding box center [389, 187] width 34 height 9
type input "18:30"
click at [380, 234] on div "+ Add Action" at bounding box center [363, 234] width 345 height 16
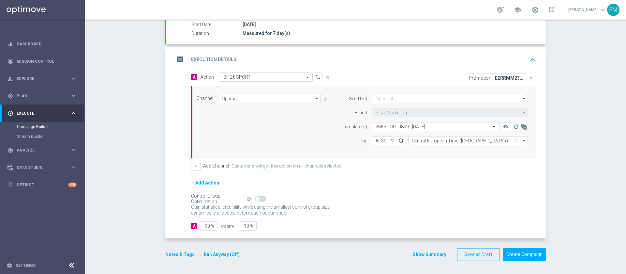
click at [166, 253] on button "Notes & Tags" at bounding box center [180, 254] width 31 height 8
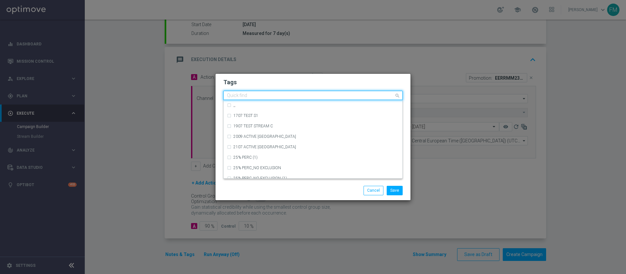
click at [243, 96] on input "text" at bounding box center [310, 96] width 167 height 6
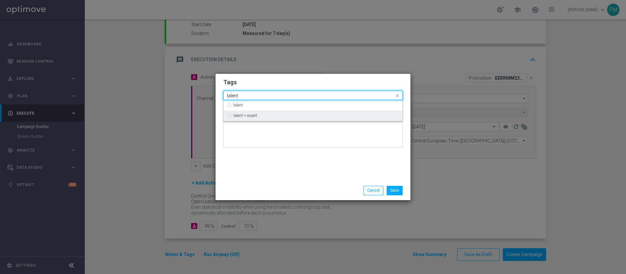
click at [246, 110] on div "talent + expert" at bounding box center [313, 115] width 172 height 10
type input "talent"
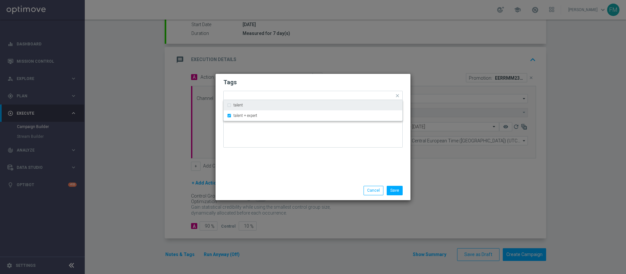
click at [277, 77] on form "Tags Quick find × talent + expert talent talent + expert Notes" at bounding box center [312, 115] width 179 height 76
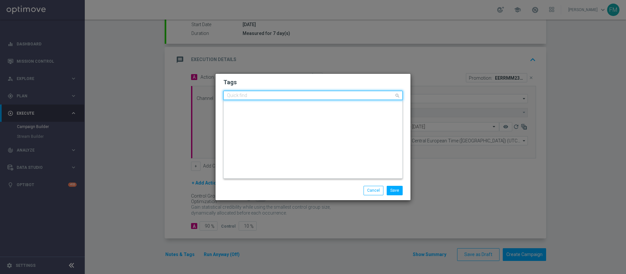
scroll to position [0, 0]
click at [290, 97] on input "text" at bounding box center [310, 96] width 167 height 6
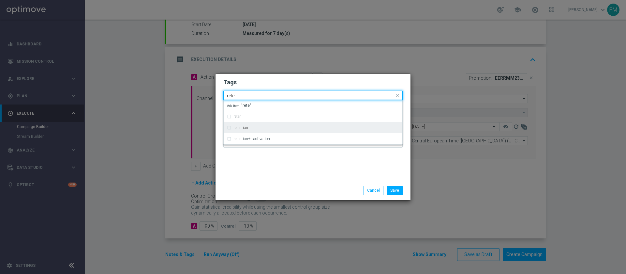
click at [280, 126] on div "retention" at bounding box center [316, 128] width 166 height 4
type input "rete"
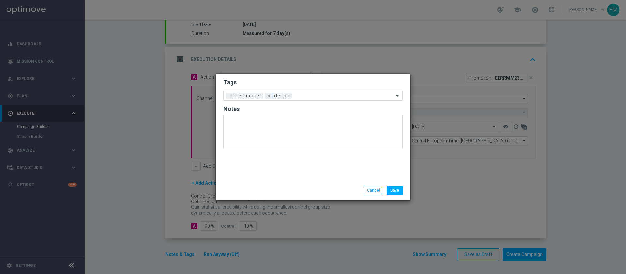
click at [309, 83] on h2 "Tags" at bounding box center [312, 82] width 179 height 8
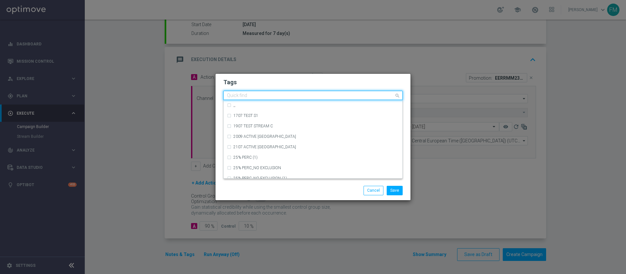
click at [300, 92] on div "Quick find × talent + expert × retention" at bounding box center [309, 95] width 170 height 8
click at [291, 121] on div "accredito diretto" at bounding box center [313, 126] width 172 height 10
type input "accre"
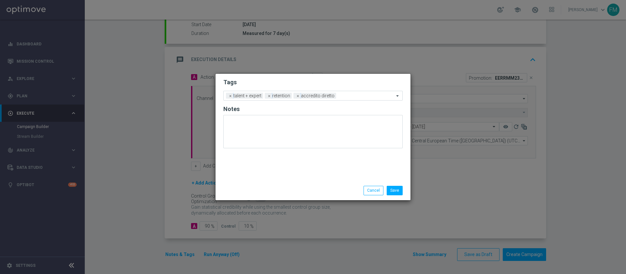
click at [323, 76] on div "Tags Add a new tag × talent + expert × retention × accredito diretto Notes" at bounding box center [312, 127] width 195 height 107
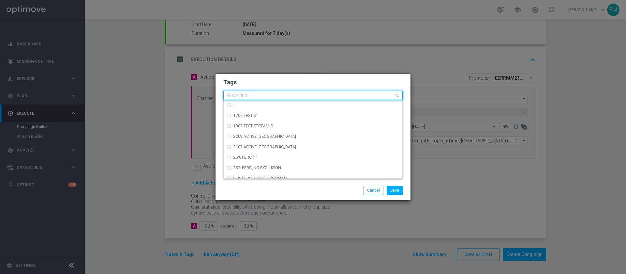
click at [340, 98] on div at bounding box center [310, 96] width 168 height 7
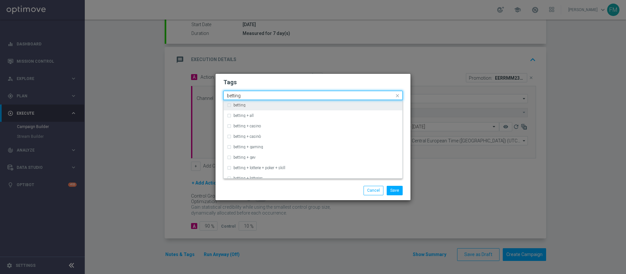
click at [326, 105] on div "betting" at bounding box center [316, 105] width 166 height 4
type input "betting"
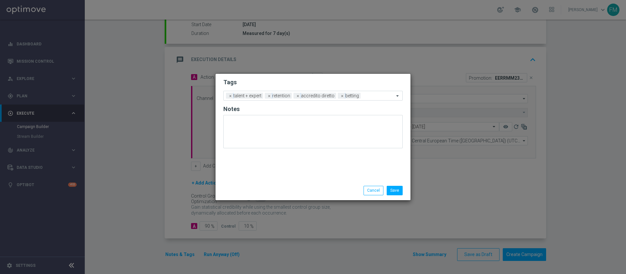
click at [345, 81] on h2 "Tags" at bounding box center [312, 82] width 179 height 8
click at [370, 96] on input "text" at bounding box center [378, 96] width 31 height 6
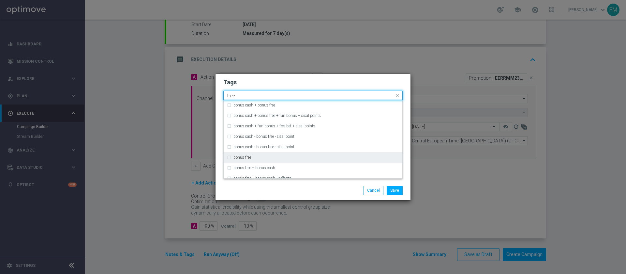
click at [317, 153] on div "bonus free" at bounding box center [313, 157] width 172 height 10
type input "free"
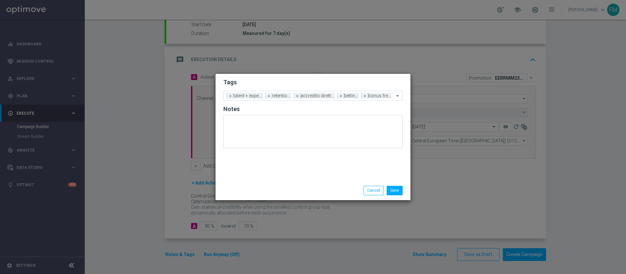
click at [343, 77] on form "Tags Add a new tag × talent + expert × retention × accredito diretto × betting …" at bounding box center [312, 115] width 179 height 76
click at [398, 194] on button "Save" at bounding box center [395, 189] width 16 height 9
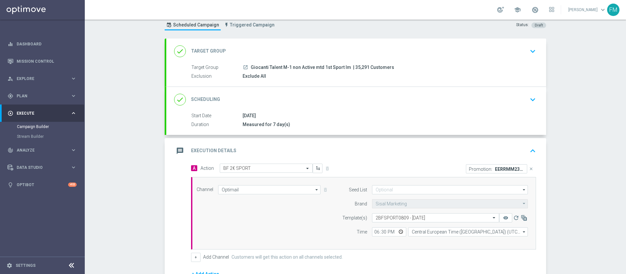
scroll to position [20, 0]
click at [531, 14] on link at bounding box center [535, 10] width 8 height 10
click at [583, 67] on div "Campaign Builder Scheduled Campaign Triggered Campaign Status: Draft done Targe…" at bounding box center [355, 147] width 541 height 254
click at [521, 53] on div "done Target Group keyboard_arrow_down" at bounding box center [356, 51] width 364 height 12
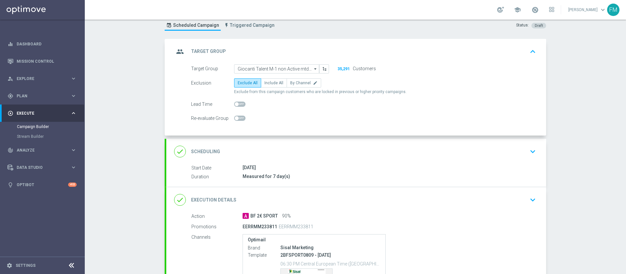
click at [494, 144] on div "done Scheduling keyboard_arrow_down" at bounding box center [356, 151] width 380 height 25
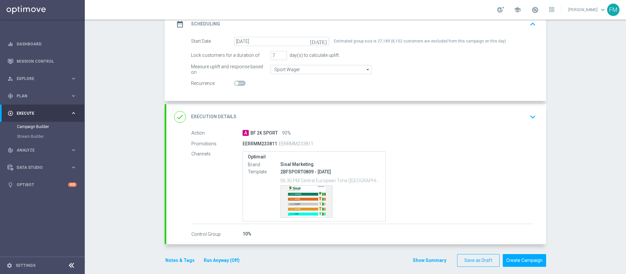
scroll to position [98, 0]
click at [517, 119] on div "done Execution Details keyboard_arrow_down" at bounding box center [356, 116] width 364 height 12
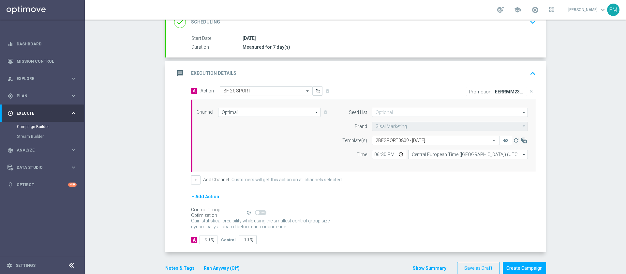
scroll to position [111, 0]
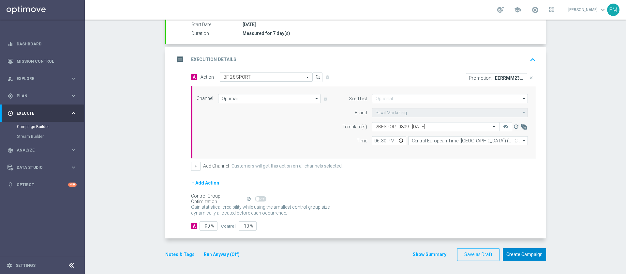
click at [520, 253] on button "Create Campaign" at bounding box center [524, 254] width 43 height 13
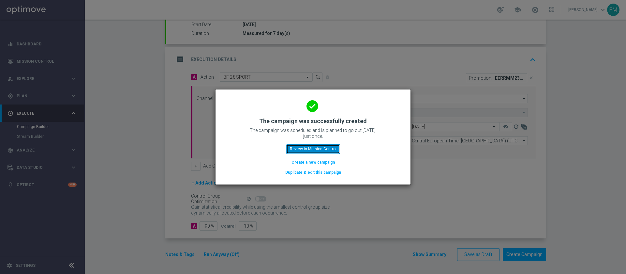
click at [309, 149] on button "Review in Mission Control" at bounding box center [313, 148] width 54 height 9
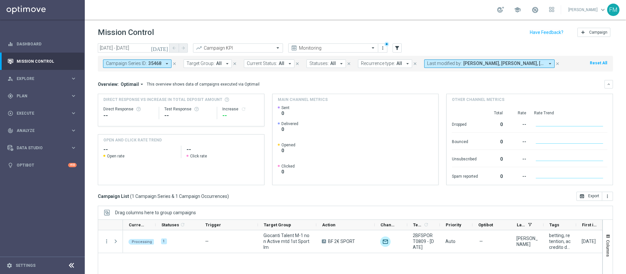
click at [176, 62] on icon "close" at bounding box center [174, 63] width 5 height 5
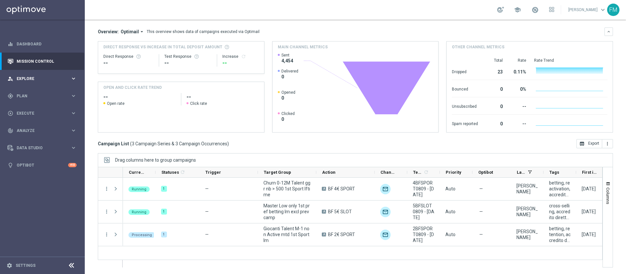
click at [53, 76] on div "person_search Explore" at bounding box center [38, 79] width 63 height 6
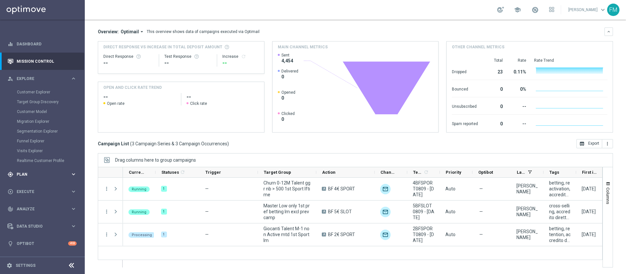
click at [17, 171] on div "gps_fixed Plan" at bounding box center [38, 174] width 63 height 6
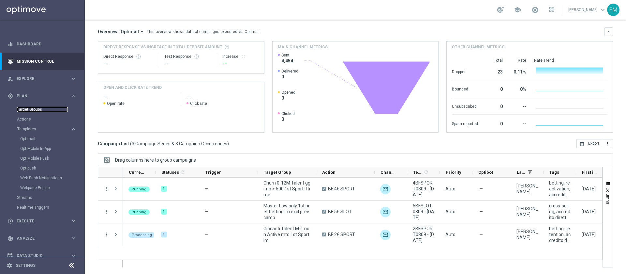
click at [26, 110] on link "Target Groups" at bounding box center [42, 109] width 51 height 5
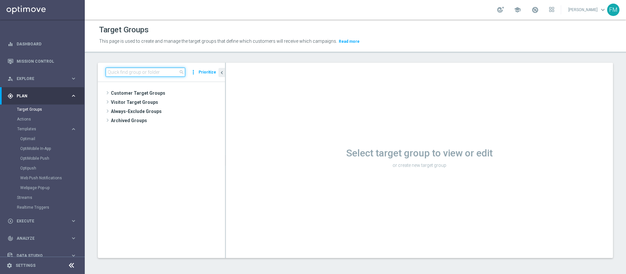
click at [155, 67] on input at bounding box center [146, 71] width 80 height 9
paste input "Multi Master Low 1st Sport [PERSON_NAME]"
type input "Multi Master Low 1st Sport [PERSON_NAME]"
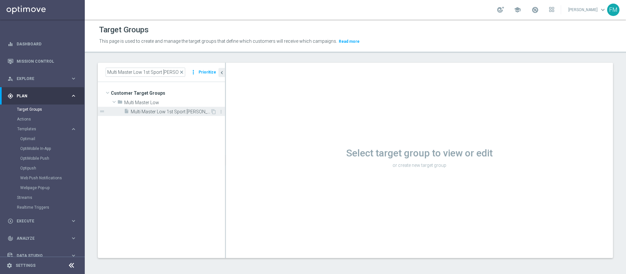
scroll to position [0, 0]
click at [164, 112] on span "Multi Master Low 1st Sport [PERSON_NAME]" at bounding box center [171, 112] width 80 height 6
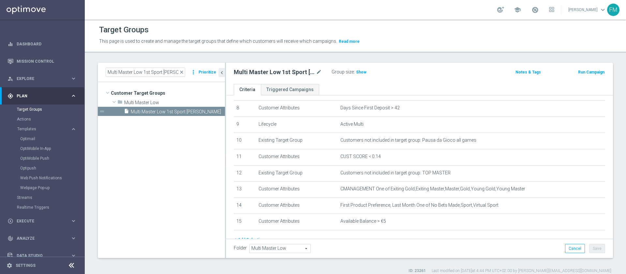
scroll to position [133, 0]
click at [581, 71] on button "Run Campaign" at bounding box center [591, 71] width 28 height 7
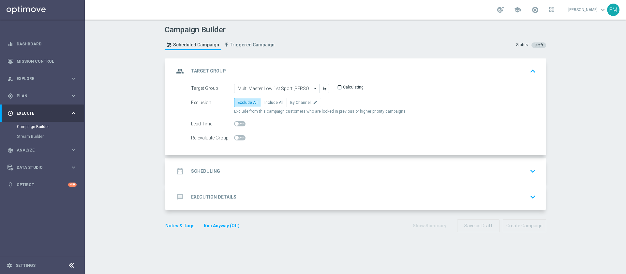
click at [285, 168] on div "date_range Scheduling keyboard_arrow_down" at bounding box center [356, 171] width 364 height 12
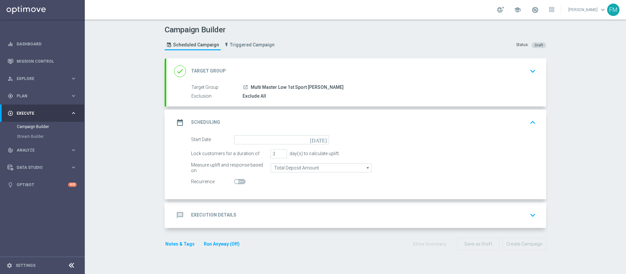
click at [321, 136] on icon "[DATE]" at bounding box center [319, 138] width 19 height 7
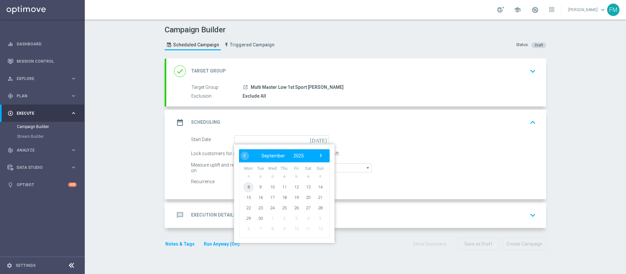
click at [243, 185] on span "8" at bounding box center [248, 186] width 10 height 10
type input "[DATE]"
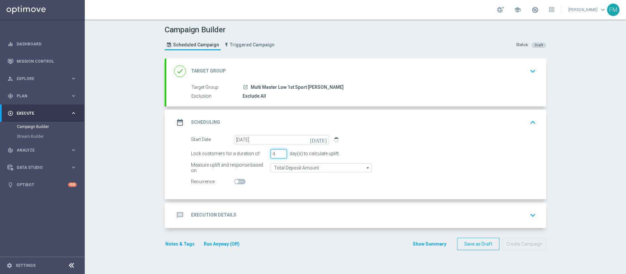
click at [277, 152] on input "4" at bounding box center [279, 153] width 16 height 9
click at [277, 152] on input "5" at bounding box center [279, 153] width 16 height 9
click at [277, 152] on input "6" at bounding box center [279, 153] width 16 height 9
type input "7"
click at [277, 152] on input "7" at bounding box center [279, 153] width 16 height 9
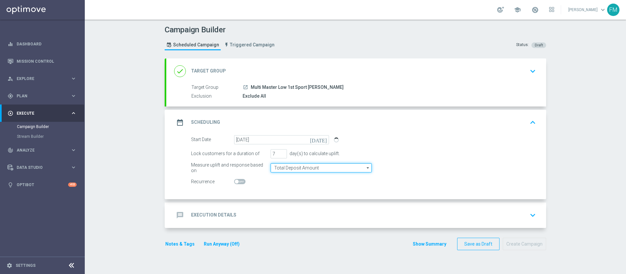
click at [300, 170] on input "Total Deposit Amount" at bounding box center [321, 167] width 101 height 9
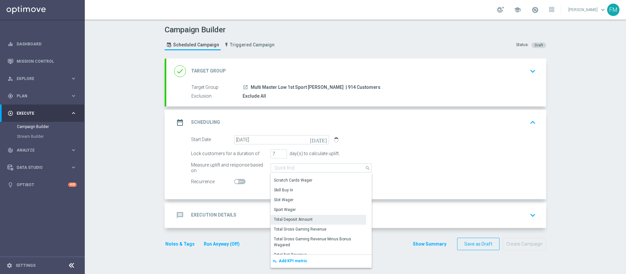
scroll to position [104, 0]
click at [332, 207] on div "Sport Wager" at bounding box center [319, 211] width 96 height 10
type input "Sport Wager"
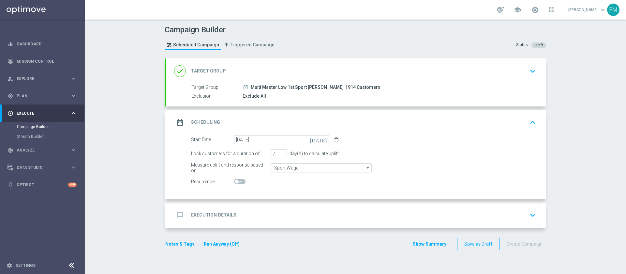
click at [330, 226] on div "message Execution Details keyboard_arrow_down" at bounding box center [356, 214] width 380 height 25
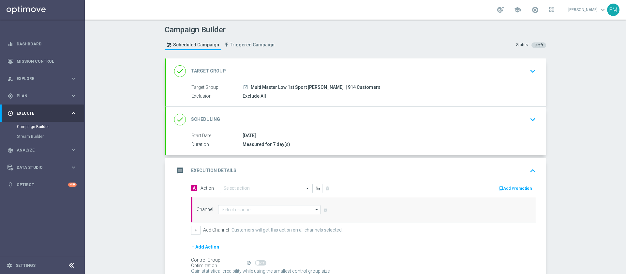
scroll to position [64, 0]
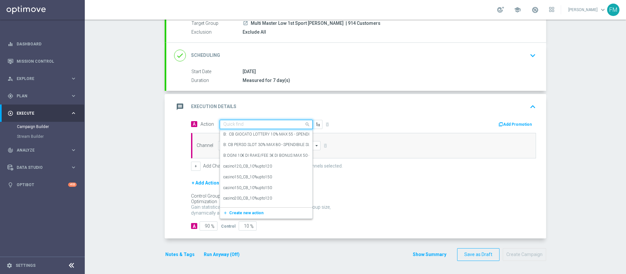
click at [233, 125] on input "text" at bounding box center [259, 125] width 73 height 6
paste input "cashback tutti i giochi 30% fino a 150€"
type input "cashback tutti i giochi 30% fino a 150€"
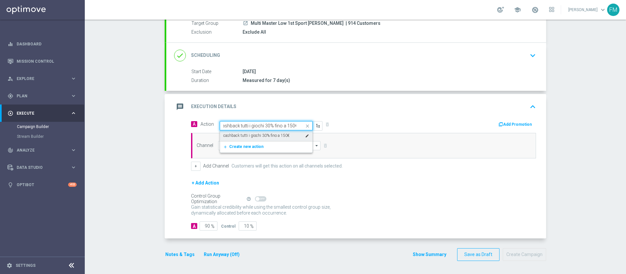
click at [241, 135] on label "cashback tutti i giochi 30% fino a 150€" at bounding box center [256, 136] width 66 height 6
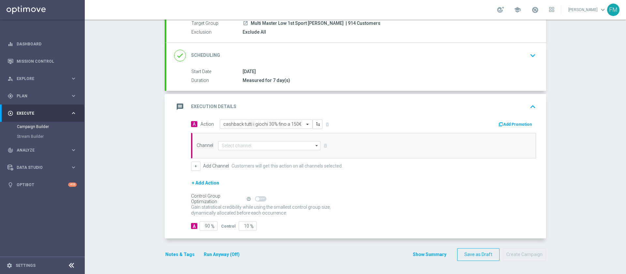
scroll to position [0, 0]
click at [241, 142] on input at bounding box center [269, 145] width 102 height 9
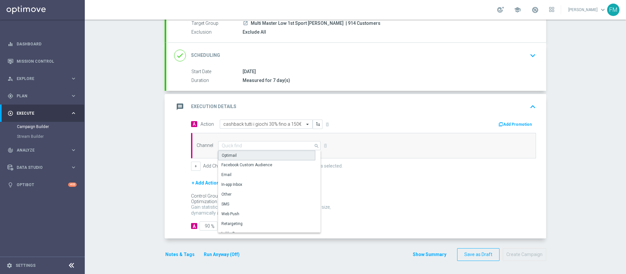
click at [242, 156] on div "Optimail" at bounding box center [266, 155] width 97 height 10
type input "Optimail"
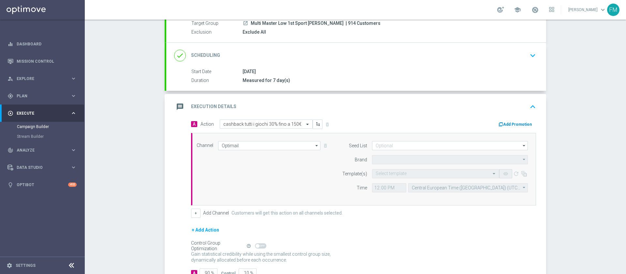
type input "Sisal Marketing"
click at [502, 121] on button "Add Promotion" at bounding box center [516, 124] width 36 height 7
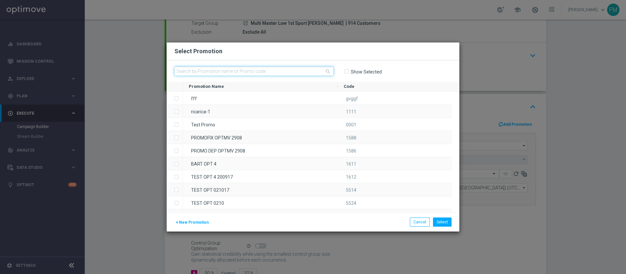
paste input "CBGIOCHI0809"
click at [285, 69] on input "text" at bounding box center [253, 71] width 159 height 9
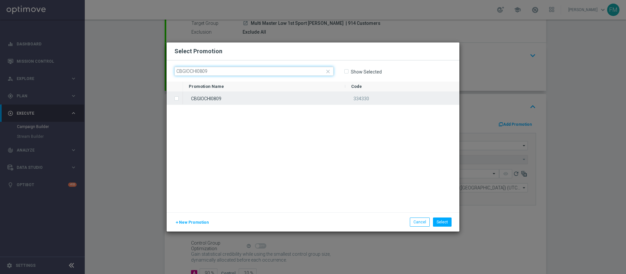
type input "CBGIOCHI0809"
click at [283, 99] on div "CBGIOCHI0809" at bounding box center [264, 98] width 162 height 13
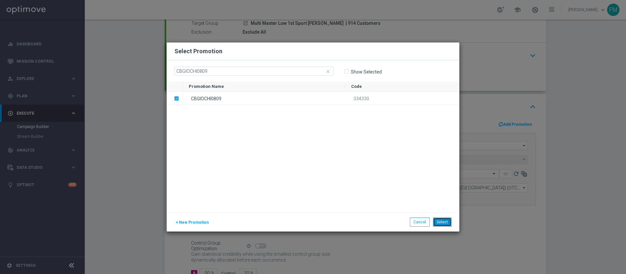
click at [448, 220] on button "Select" at bounding box center [442, 221] width 19 height 9
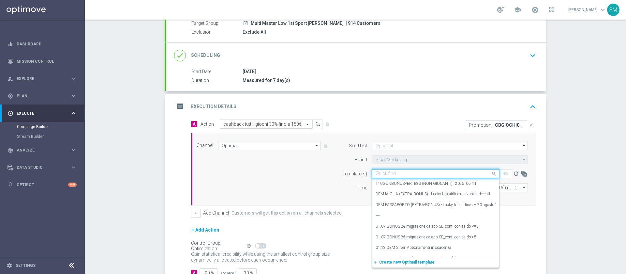
click at [406, 170] on div "Quick find" at bounding box center [431, 173] width 118 height 6
paste input "CBGIOCHI0809 - [DATE]"
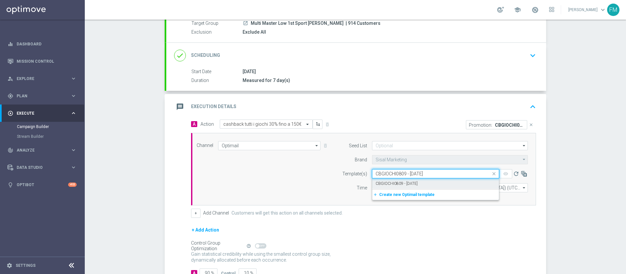
click at [407, 181] on label "CBGIOCHI0809 - [DATE]" at bounding box center [397, 184] width 42 height 6
type input "CBGIOCHI0809 - [DATE]"
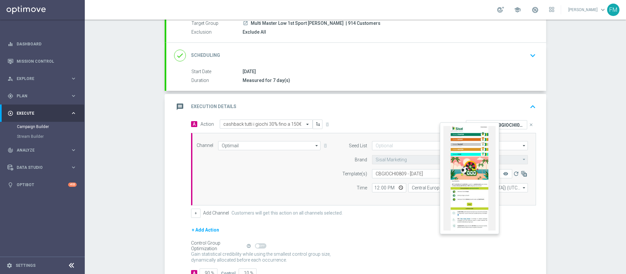
click at [499, 174] on button "remove_red_eye" at bounding box center [505, 173] width 13 height 9
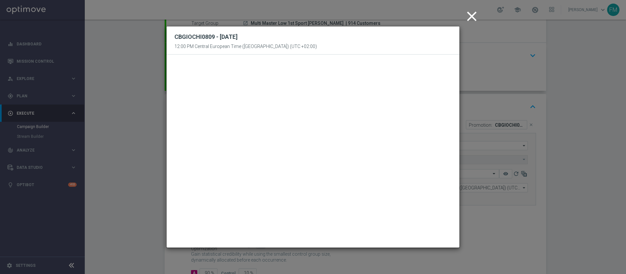
click at [468, 19] on icon "close" at bounding box center [472, 16] width 16 height 16
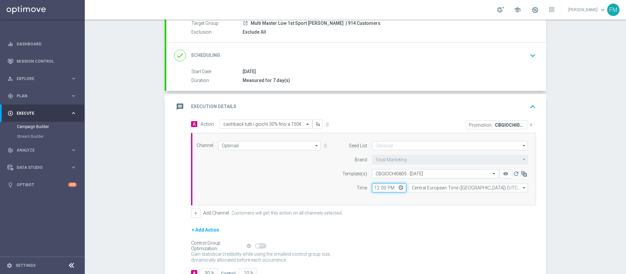
click at [372, 190] on input "12:00" at bounding box center [389, 187] width 34 height 9
type input "18:30"
click at [402, 244] on div "Control Group Optimization Self Optimizing Campaign help_outline" at bounding box center [363, 245] width 345 height 7
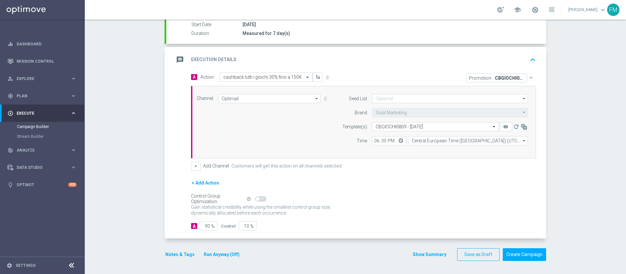
click at [165, 256] on button "Notes & Tags" at bounding box center [180, 254] width 31 height 8
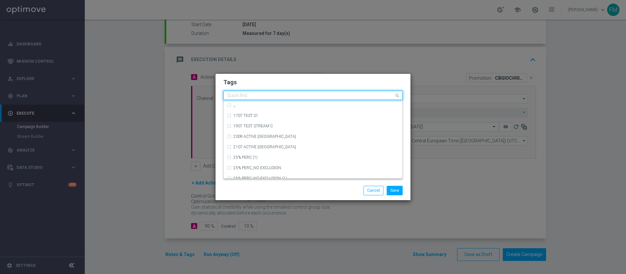
click at [256, 96] on input "text" at bounding box center [310, 96] width 167 height 6
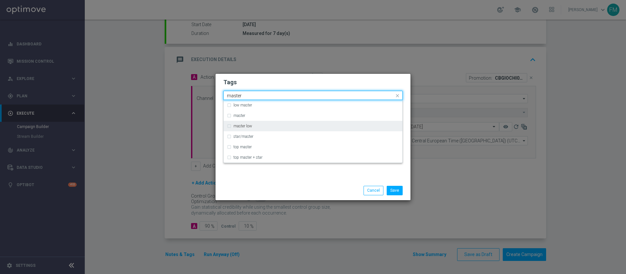
click at [255, 128] on div "master low" at bounding box center [313, 126] width 172 height 10
type input "master"
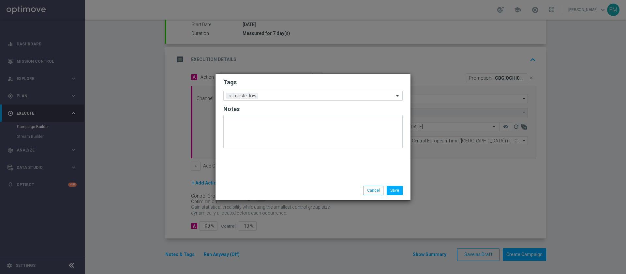
click at [286, 82] on h2 "Tags" at bounding box center [312, 82] width 179 height 8
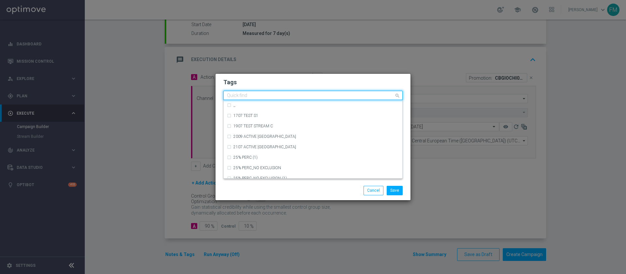
click at [279, 98] on div at bounding box center [310, 96] width 168 height 7
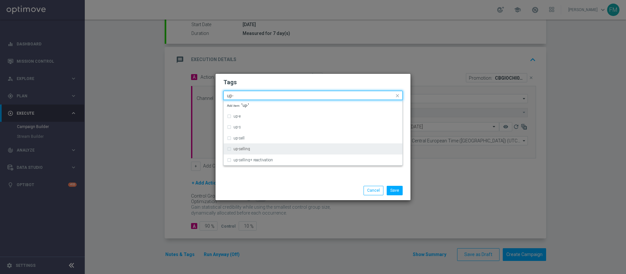
click at [271, 149] on div "up-selling" at bounding box center [316, 149] width 166 height 4
type input "up-"
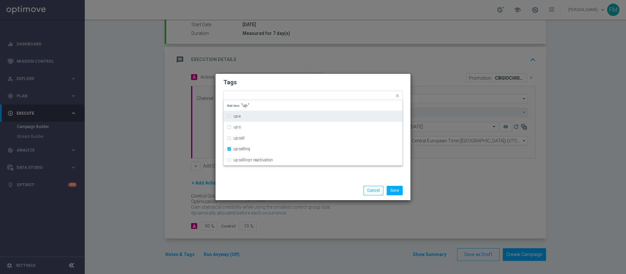
click at [300, 80] on h2 "Tags" at bounding box center [312, 82] width 179 height 8
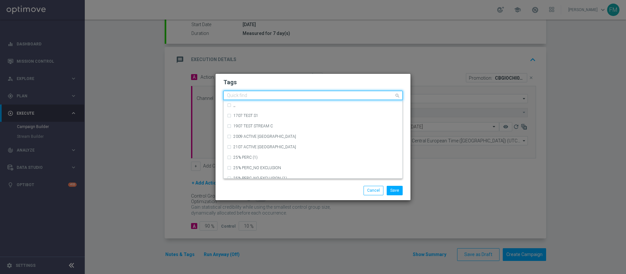
click at [298, 99] on div at bounding box center [310, 96] width 168 height 7
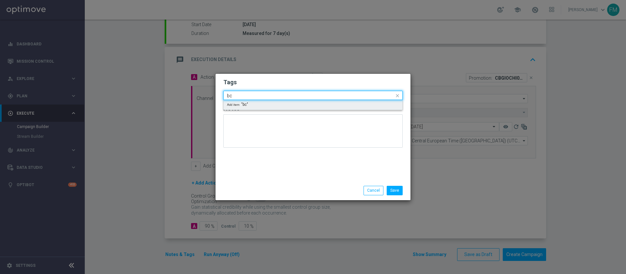
type input "b"
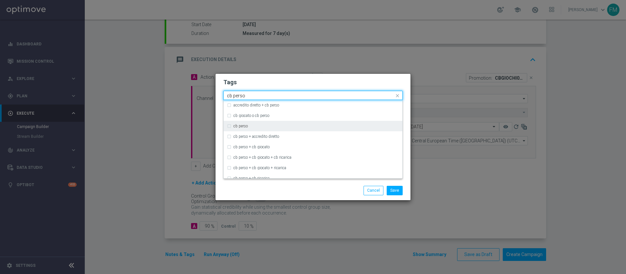
click at [288, 123] on div "cb perso" at bounding box center [313, 126] width 172 height 10
type input "cb perso"
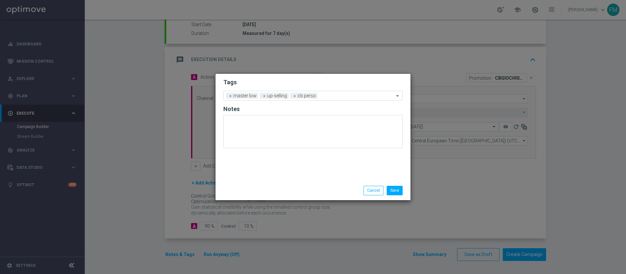
click at [316, 84] on h2 "Tags" at bounding box center [312, 82] width 179 height 8
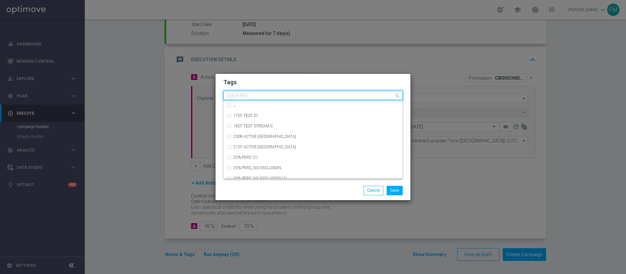
click at [321, 91] on div "Quick find × master low × up-selling × [PERSON_NAME]" at bounding box center [309, 95] width 170 height 8
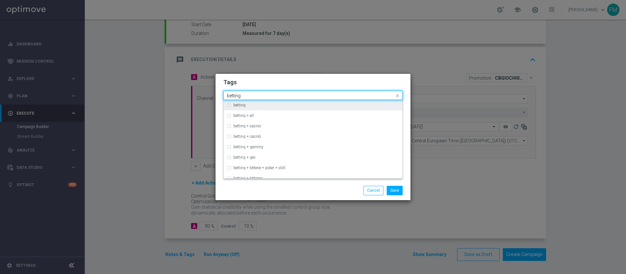
click at [319, 106] on div "betting" at bounding box center [316, 105] width 166 height 4
type input "betting"
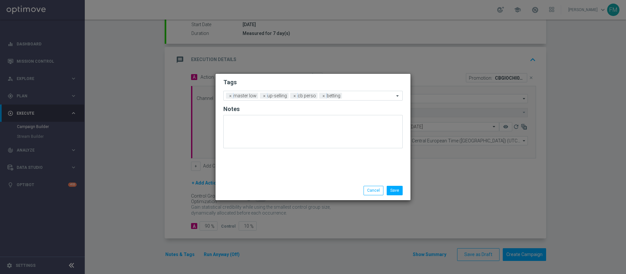
click at [348, 76] on div "Tags Add a new tag × master low × up-selling × [PERSON_NAME] × betting Notes" at bounding box center [312, 127] width 195 height 107
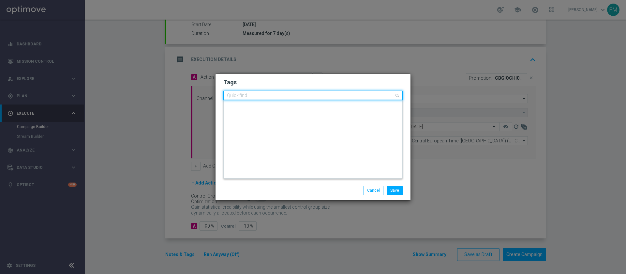
scroll to position [0, 0]
click at [351, 92] on div "Quick find × master low × up-selling × [PERSON_NAME] × betting" at bounding box center [309, 95] width 170 height 8
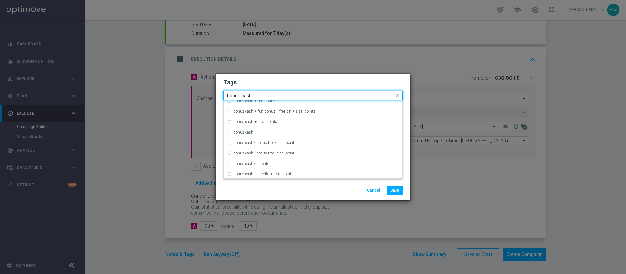
scroll to position [57, 0]
click at [336, 167] on div "bonus cash - differito" at bounding box center [313, 162] width 172 height 10
type input "bonus cash"
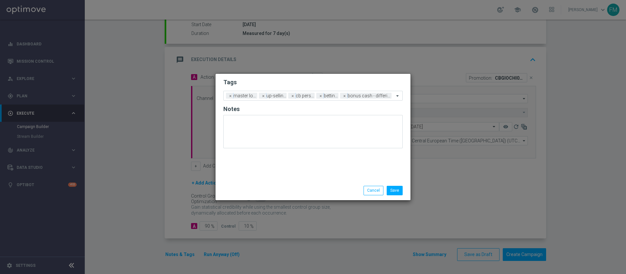
click at [378, 85] on h2 "Tags" at bounding box center [312, 82] width 179 height 8
click at [393, 191] on button "Save" at bounding box center [395, 189] width 16 height 9
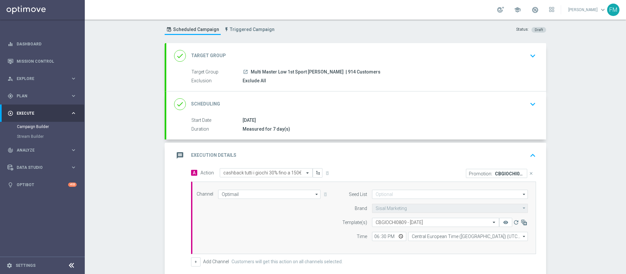
scroll to position [0, 0]
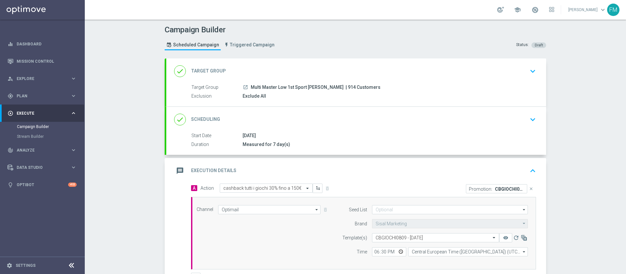
click at [496, 122] on div "done Scheduling keyboard_arrow_down" at bounding box center [356, 119] width 364 height 12
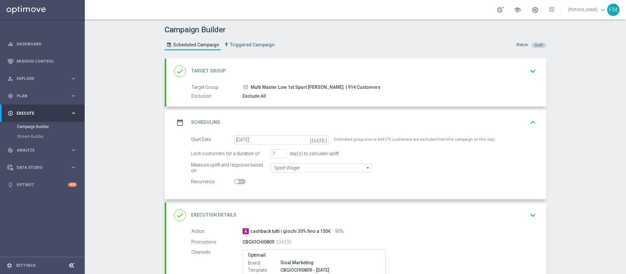
click at [512, 83] on div "done Target Group keyboard_arrow_down" at bounding box center [356, 70] width 380 height 25
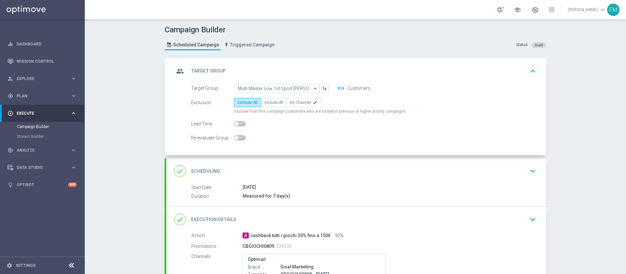
drag, startPoint x: 599, startPoint y: 86, endPoint x: 619, endPoint y: 88, distance: 20.3
click at [619, 88] on div "Campaign Builder Scheduled Campaign Triggered Campaign Status: Draft group Targ…" at bounding box center [355, 147] width 541 height 254
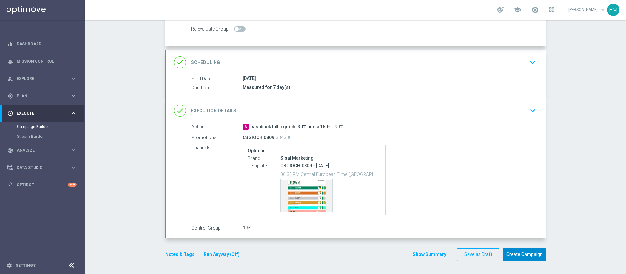
click at [510, 255] on button "Create Campaign" at bounding box center [524, 254] width 43 height 13
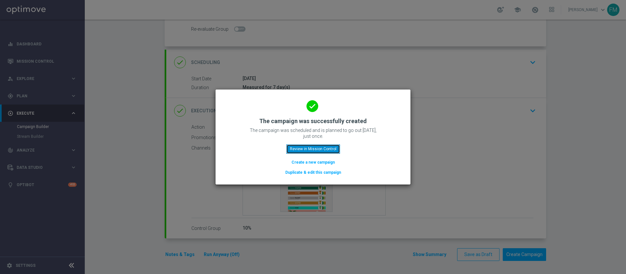
click at [317, 148] on button "Review in Mission Control" at bounding box center [313, 148] width 54 height 9
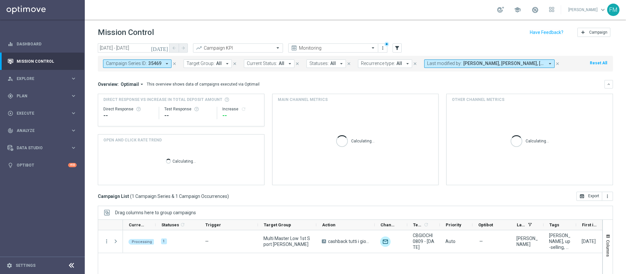
click at [173, 62] on icon "close" at bounding box center [174, 63] width 5 height 5
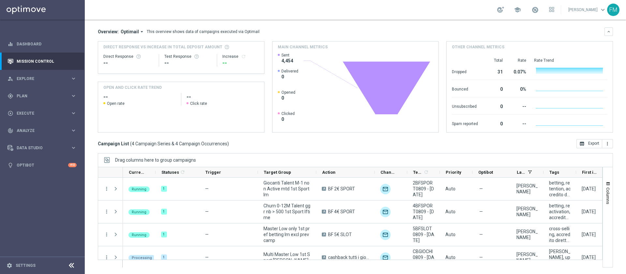
scroll to position [0, 86]
